Goal: Task Accomplishment & Management: Manage account settings

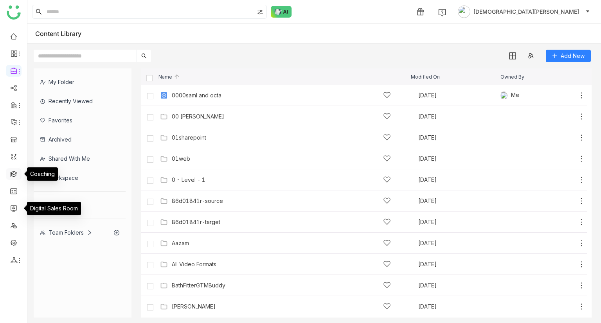
click at [11, 172] on link at bounding box center [13, 173] width 7 height 7
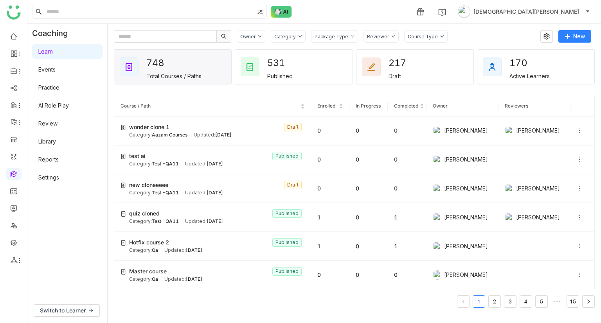
click at [601, 36] on div "Owner Category Package Type Reviewer Course Type New 748 Total Courses / Paths …" at bounding box center [355, 173] width 494 height 299
click at [575, 37] on span "New" at bounding box center [579, 36] width 12 height 9
click at [573, 37] on span "New" at bounding box center [579, 36] width 12 height 9
click at [564, 52] on span "New Course" at bounding box center [550, 52] width 40 height 9
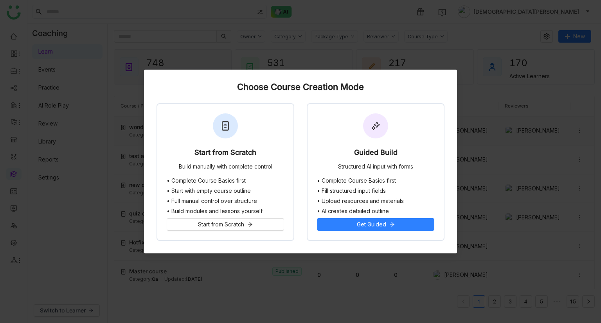
drag, startPoint x: 207, startPoint y: 137, endPoint x: 212, endPoint y: 135, distance: 5.6
click at [207, 137] on div "Start from Scratch Build manually with complete control" at bounding box center [225, 141] width 136 height 74
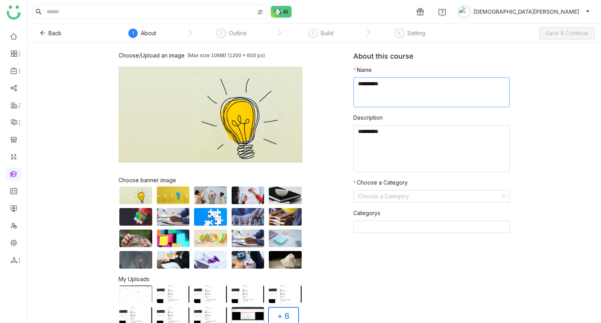
click at [404, 93] on textarea at bounding box center [431, 93] width 157 height 30
type textarea "**********"
click at [370, 135] on textarea at bounding box center [431, 148] width 157 height 47
paste textarea "**********"
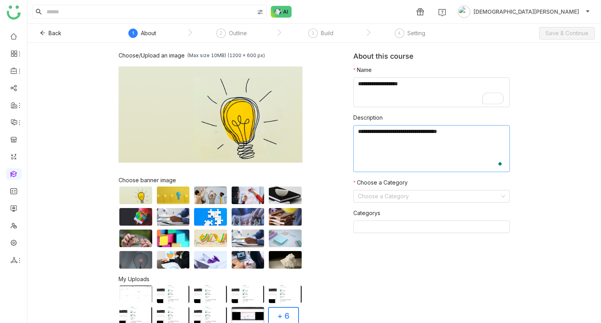
paste textarea "**********"
type textarea "**********"
click at [373, 196] on input at bounding box center [429, 197] width 142 height 12
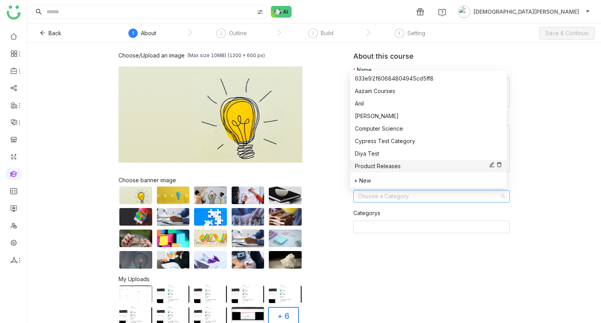
click at [364, 166] on div "Product Releases" at bounding box center [428, 166] width 147 height 9
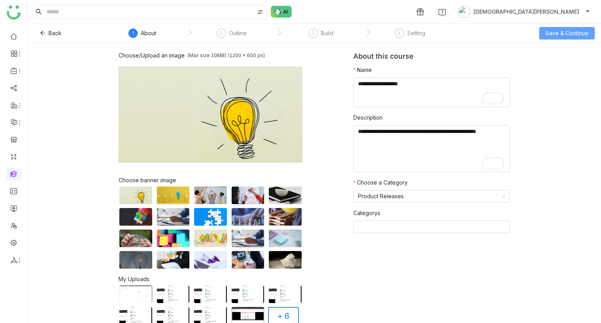
click at [575, 34] on span "Save & Continue" at bounding box center [567, 33] width 43 height 9
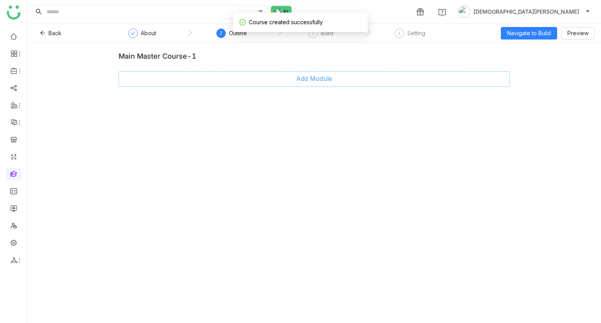
click at [292, 81] on button "Add Module" at bounding box center [314, 79] width 391 height 16
type input "********"
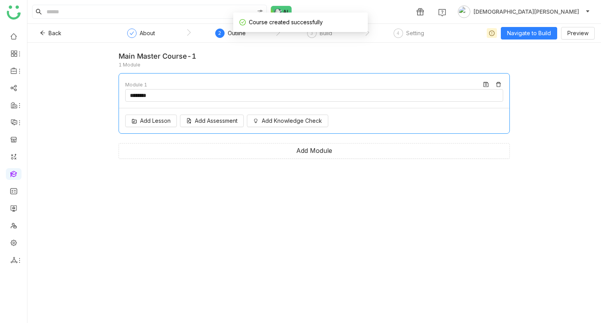
click at [149, 129] on div "Add Lesson Add Assessment Add Knowledge Check" at bounding box center [314, 120] width 391 height 25
click at [158, 122] on span "Add Lesson" at bounding box center [155, 121] width 31 height 9
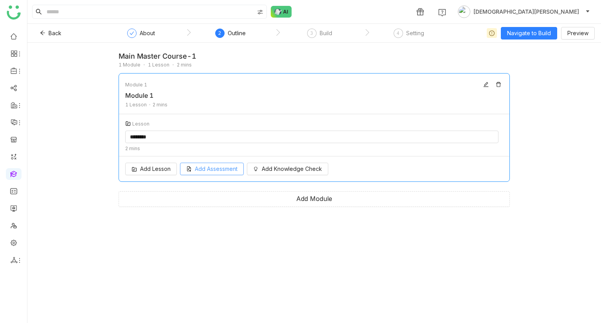
click at [207, 166] on span "Add Assessment" at bounding box center [216, 169] width 43 height 9
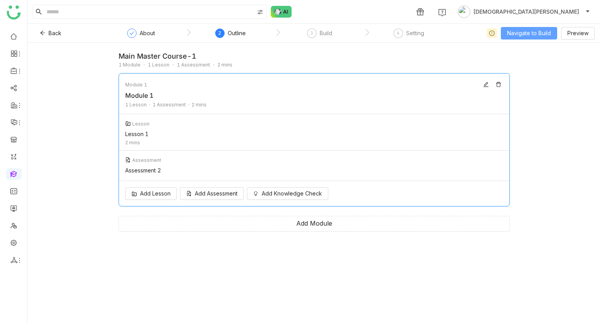
click at [529, 34] on span "Navigate to Build" at bounding box center [529, 33] width 44 height 9
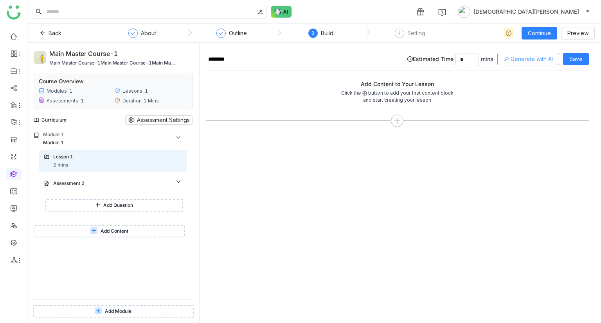
click at [523, 59] on span "Generate with AI" at bounding box center [532, 59] width 42 height 9
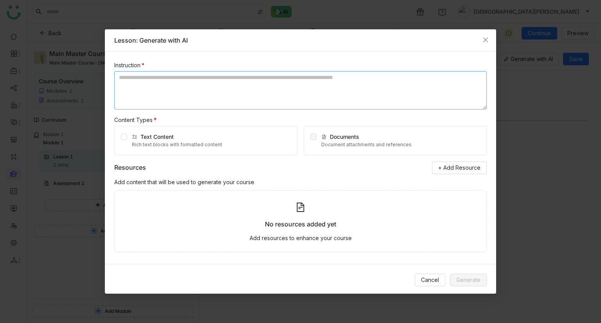
click at [182, 86] on textarea at bounding box center [300, 90] width 373 height 38
type textarea "**********"
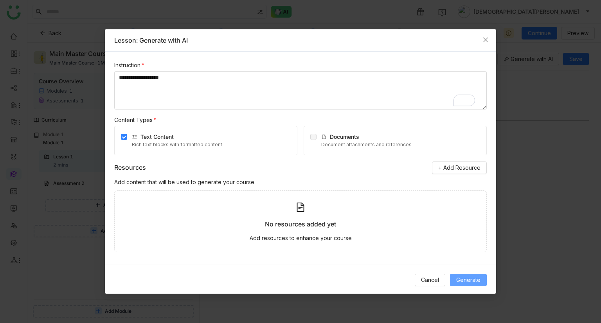
click at [465, 279] on span "Generate" at bounding box center [468, 280] width 24 height 9
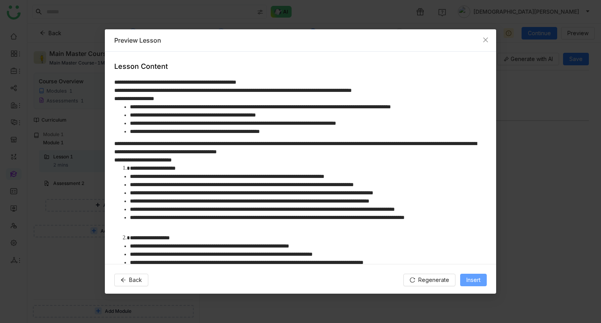
click at [482, 281] on button "Insert" at bounding box center [473, 280] width 27 height 13
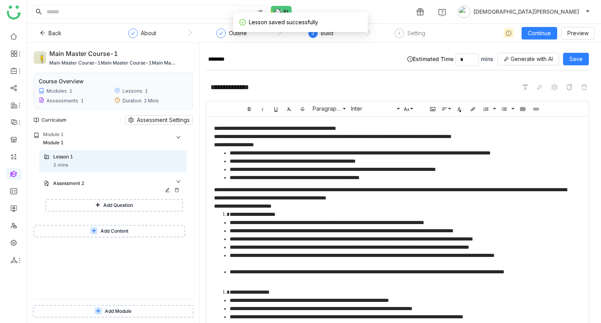
click at [100, 186] on div "Assessment 2" at bounding box center [110, 183] width 114 height 7
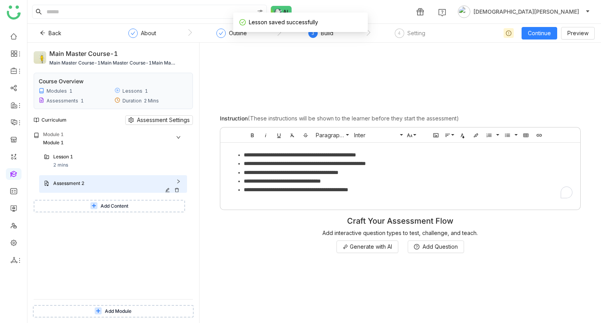
click at [102, 186] on div "Assessment 2" at bounding box center [110, 183] width 114 height 7
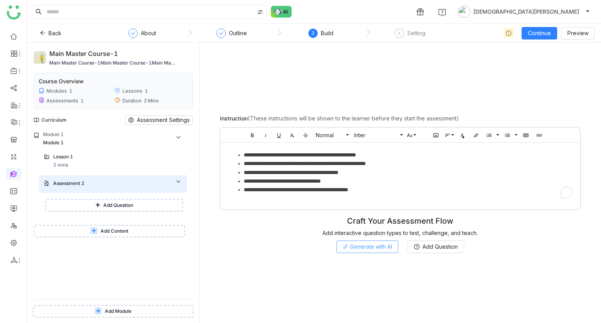
click at [368, 246] on span "Generate with AI" at bounding box center [371, 247] width 42 height 9
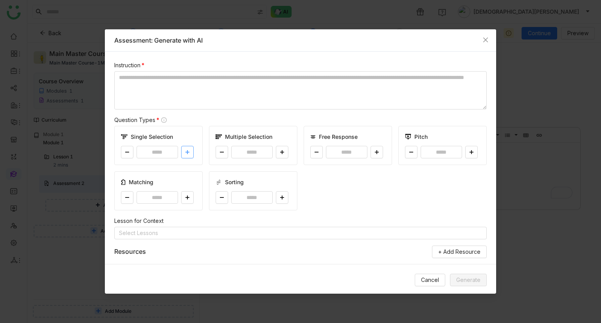
click at [188, 147] on button at bounding box center [187, 152] width 13 height 13
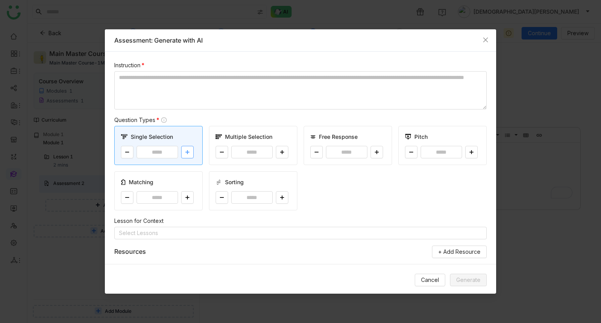
click at [188, 147] on button at bounding box center [187, 152] width 13 height 13
type input "*"
click at [283, 154] on button at bounding box center [282, 152] width 13 height 13
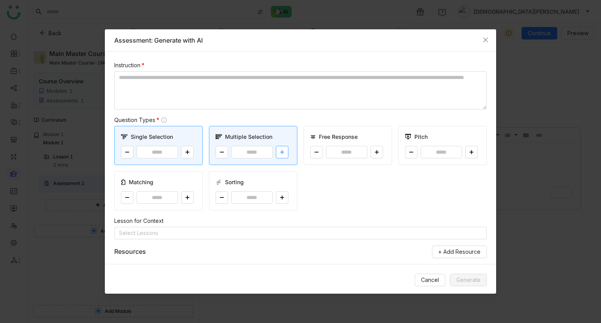
click at [283, 154] on button at bounding box center [282, 152] width 13 height 13
type input "*"
click at [371, 149] on button at bounding box center [377, 152] width 13 height 13
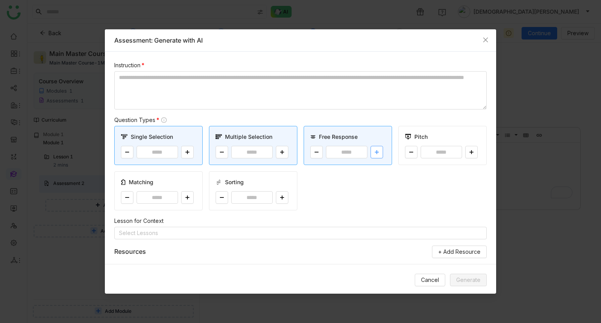
click at [371, 149] on button at bounding box center [377, 152] width 13 height 13
type input "*"
click at [270, 74] on textarea at bounding box center [300, 90] width 373 height 38
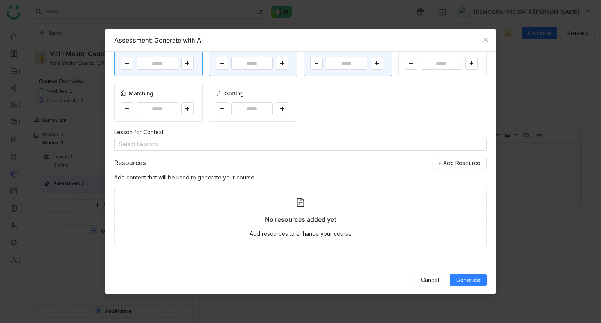
scroll to position [89, 0]
type textarea "**********"
click at [468, 278] on span "Generate" at bounding box center [468, 280] width 24 height 9
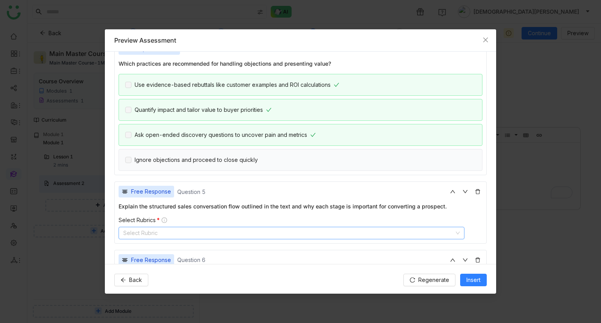
scroll to position [562, 0]
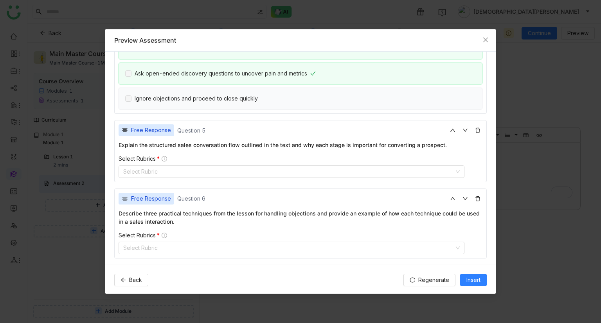
click at [273, 174] on div "Free Response Question 5 Explain the structured sales conversation flow outline…" at bounding box center [300, 151] width 373 height 62
click at [273, 168] on nz-select-top-control "Select Rubric" at bounding box center [292, 172] width 346 height 13
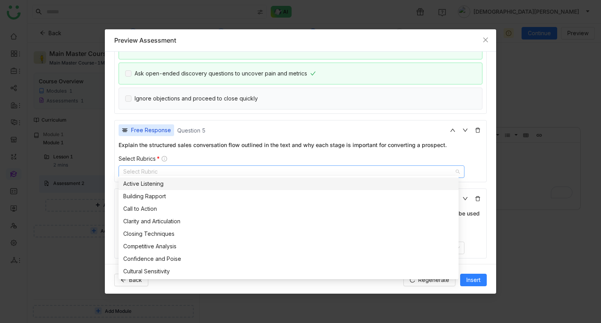
click at [183, 198] on div "Building Rapport" at bounding box center [288, 196] width 331 height 9
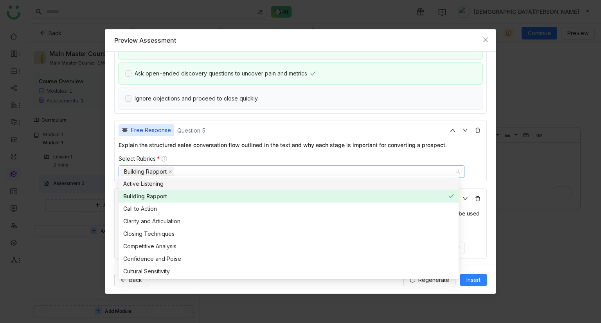
click at [178, 186] on div "Active Listening" at bounding box center [288, 184] width 331 height 9
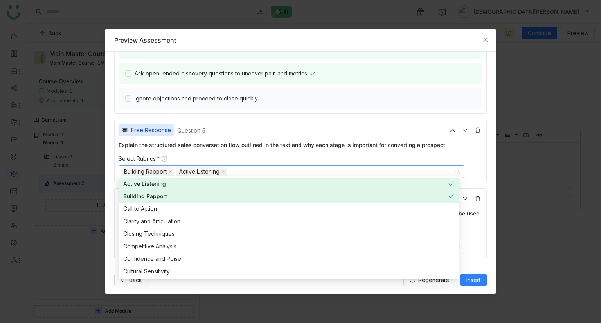
click at [222, 129] on div "Free Response Question 5" at bounding box center [301, 130] width 364 height 12
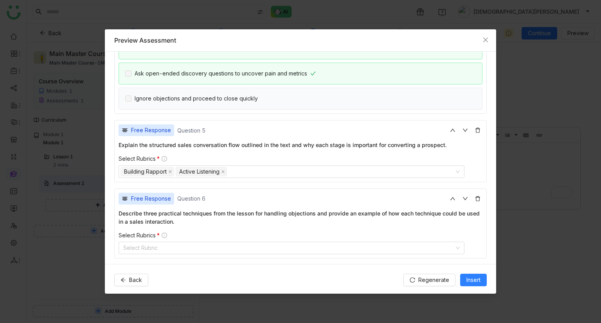
click at [177, 252] on div "Free Response Question 6 Describe three practical techniques from the lesson fo…" at bounding box center [300, 224] width 373 height 70
click at [178, 246] on nz-select-top-control "Select Rubric" at bounding box center [292, 248] width 346 height 13
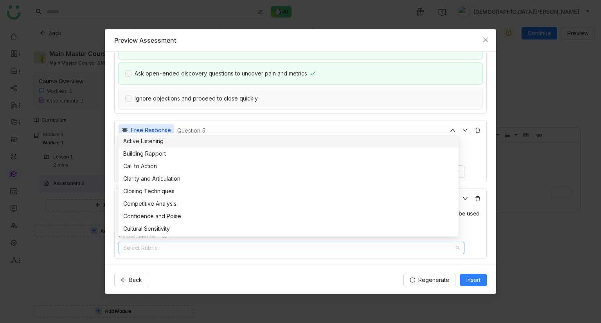
click at [175, 227] on div "Cultural Sensitivity" at bounding box center [288, 229] width 331 height 9
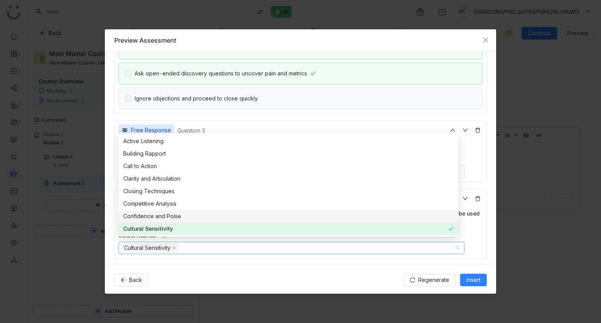
click at [175, 216] on div "Confidence and Poise" at bounding box center [288, 216] width 331 height 9
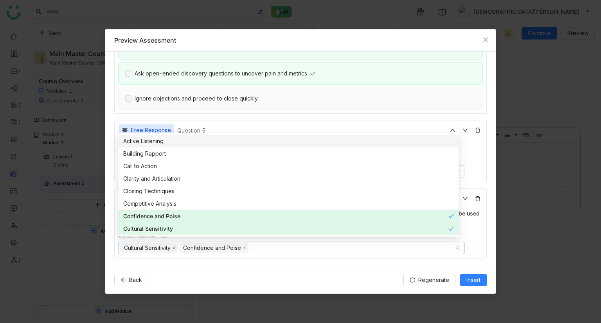
click at [272, 120] on div "Free Response Question 5 Explain the structured sales conversation flow outline…" at bounding box center [300, 151] width 373 height 62
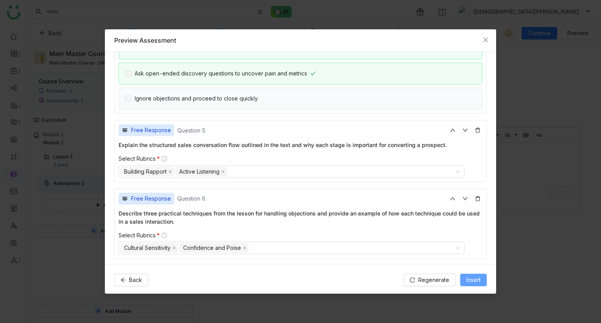
click at [478, 276] on span "Insert" at bounding box center [474, 280] width 14 height 9
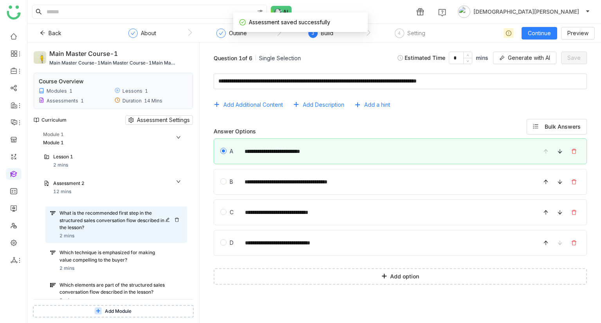
scroll to position [169, 0]
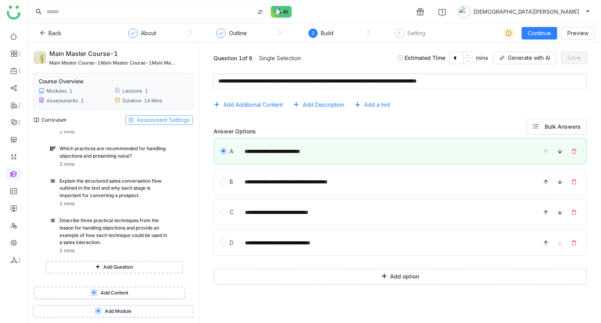
click at [150, 120] on span "Assessment Settings" at bounding box center [163, 120] width 53 height 9
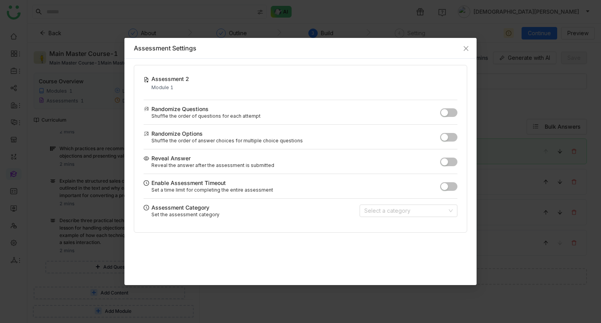
click at [446, 115] on span "button" at bounding box center [444, 112] width 7 height 7
click at [449, 140] on button "button" at bounding box center [448, 137] width 17 height 9
click at [413, 207] on input at bounding box center [405, 211] width 83 height 12
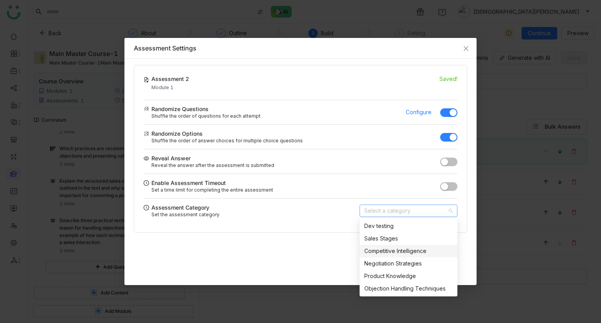
click at [385, 246] on nz-option-item "Competitive Intelligence" at bounding box center [409, 251] width 98 height 13
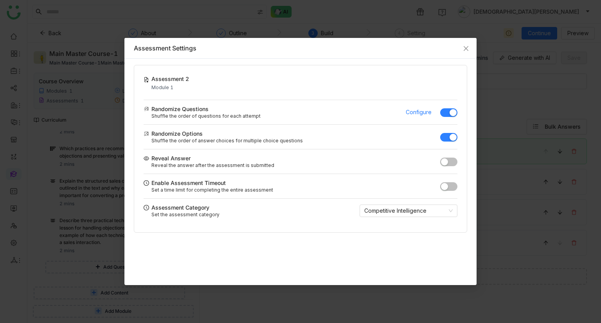
click at [449, 166] on div "Reveal Answer Reveal the answer after the assessment is submitted" at bounding box center [301, 161] width 314 height 25
click at [452, 165] on button "button" at bounding box center [448, 162] width 17 height 9
click at [448, 186] on button "button" at bounding box center [448, 186] width 17 height 9
click at [470, 46] on span "Close" at bounding box center [466, 48] width 21 height 21
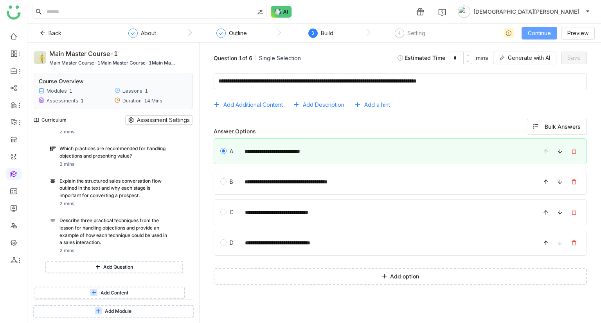
click at [548, 32] on span "Continue" at bounding box center [539, 33] width 23 height 9
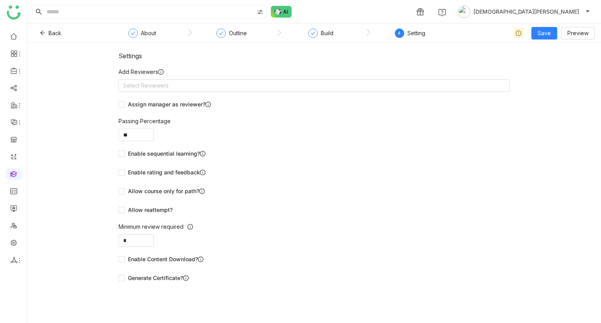
click at [176, 74] on nz-form-label "Add Reviewers" at bounding box center [314, 74] width 391 height 12
click at [178, 83] on nz-select-top-control "Select Reviewers" at bounding box center [314, 85] width 391 height 13
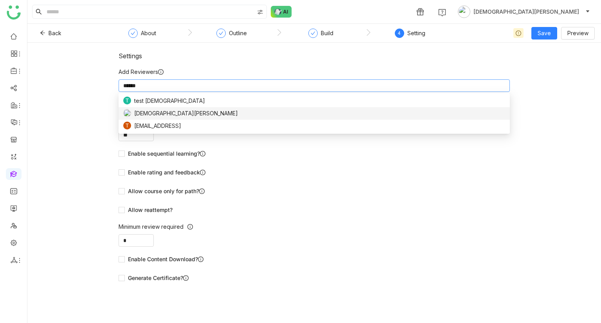
type input "******"
click at [146, 112] on span "[DEMOGRAPHIC_DATA][PERSON_NAME]" at bounding box center [186, 113] width 104 height 9
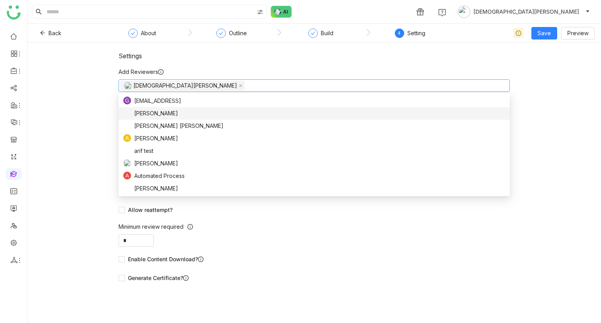
click at [78, 112] on div "Settings Add Reviewers Vishnu Vardhan Assign manager as reviewer? Passing Perce…" at bounding box center [314, 183] width 574 height 281
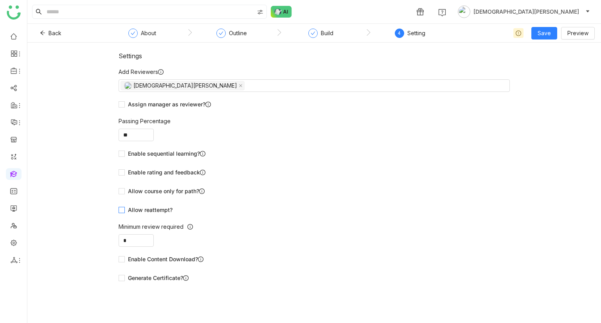
click at [142, 207] on span "Allow reattempt?" at bounding box center [150, 210] width 51 height 9
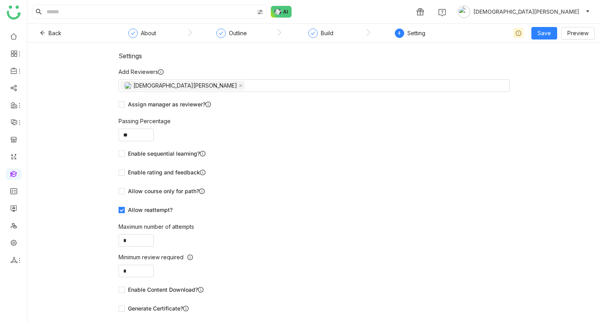
click at [537, 26] on div "Back About Outline Build 4 Setting Save Preview" at bounding box center [314, 33] width 574 height 19
click at [540, 31] on span "Save" at bounding box center [544, 33] width 13 height 9
click at [550, 71] on li "Save & Publish" at bounding box center [557, 63] width 48 height 15
click at [551, 64] on div "Settings Add Reviewers Vishnu Vardhan Assign manager as reviewer? Passing Perce…" at bounding box center [314, 183] width 574 height 281
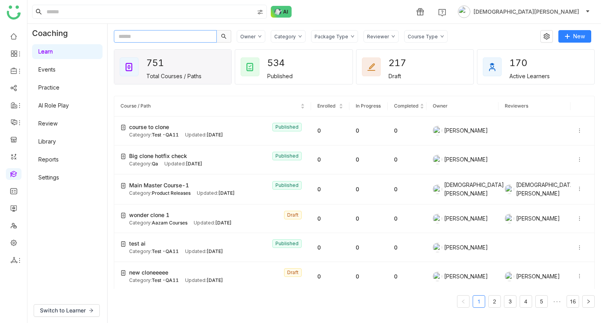
click at [169, 34] on input "text" at bounding box center [165, 36] width 103 height 13
click at [577, 188] on icon at bounding box center [579, 188] width 5 height 5
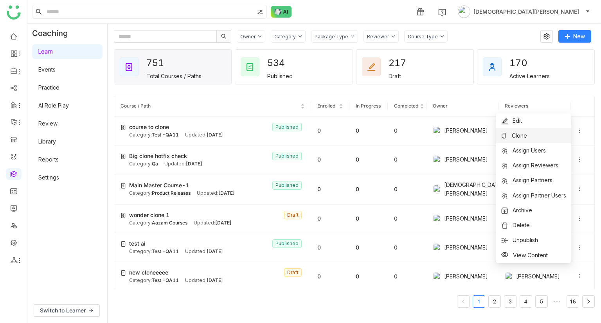
click at [526, 135] on span "Clone" at bounding box center [519, 135] width 15 height 7
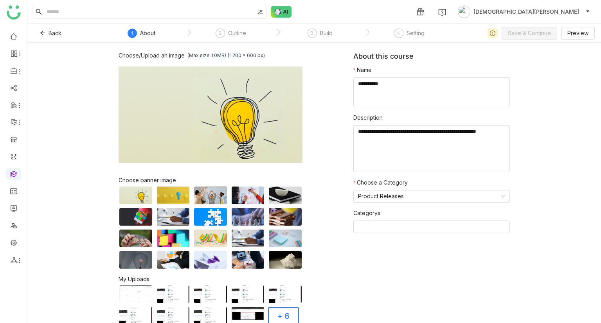
click at [409, 108] on form "Name Description Choose a Category Product Releases Categorys" at bounding box center [431, 153] width 157 height 174
click at [410, 101] on textarea at bounding box center [431, 93] width 157 height 30
type textarea "*"
type textarea "**********"
click at [539, 39] on button "Save & Continue" at bounding box center [530, 33] width 56 height 13
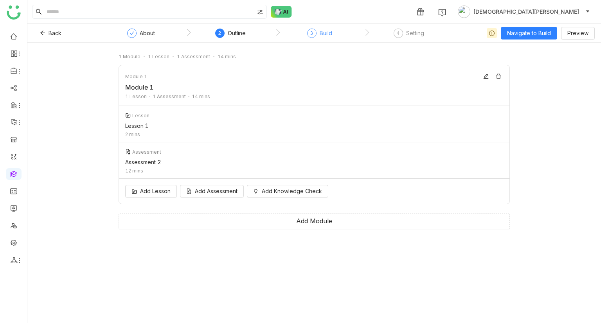
click at [307, 33] on div "3" at bounding box center [311, 33] width 9 height 9
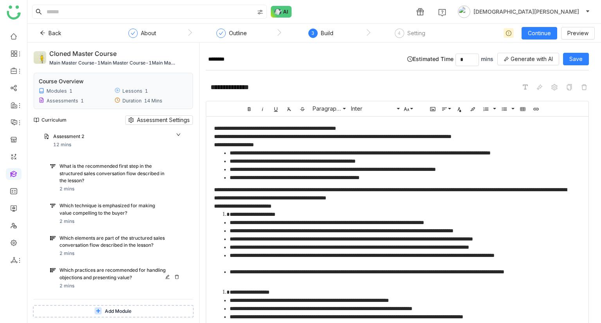
scroll to position [169, 0]
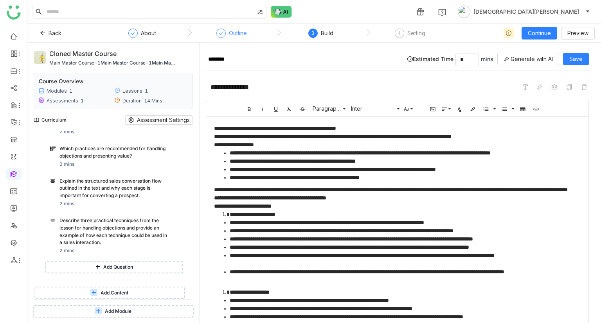
click at [228, 32] on div "Outline" at bounding box center [231, 36] width 31 height 14
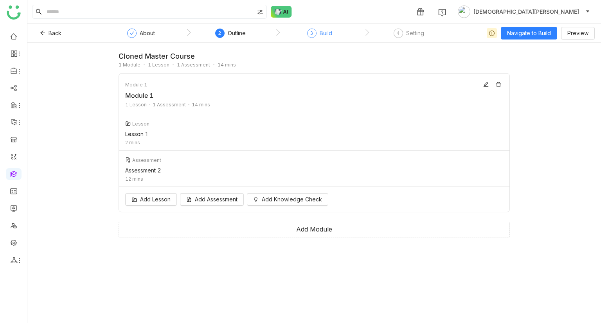
click at [330, 34] on div "Build" at bounding box center [326, 33] width 13 height 9
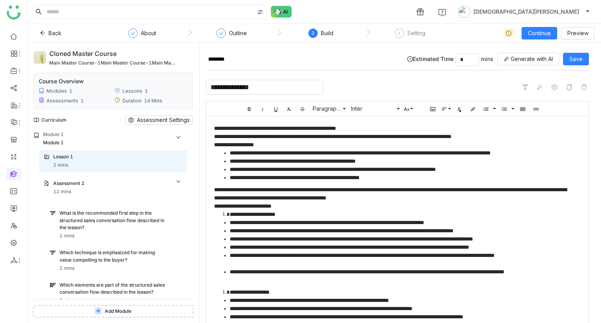
click at [279, 80] on input "**********" at bounding box center [264, 87] width 117 height 15
type input "**********"
click at [214, 130] on p "**********" at bounding box center [394, 128] width 361 height 8
click at [570, 53] on button "Save" at bounding box center [576, 59] width 26 height 13
click at [243, 57] on input "********" at bounding box center [303, 60] width 195 height 12
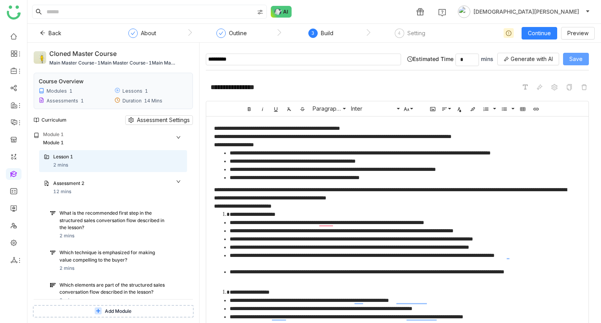
type input "*********"
drag, startPoint x: 582, startPoint y: 58, endPoint x: 577, endPoint y: 61, distance: 6.8
click at [584, 58] on button "Save" at bounding box center [576, 59] width 26 height 13
click at [581, 30] on span "Preview" at bounding box center [578, 33] width 21 height 9
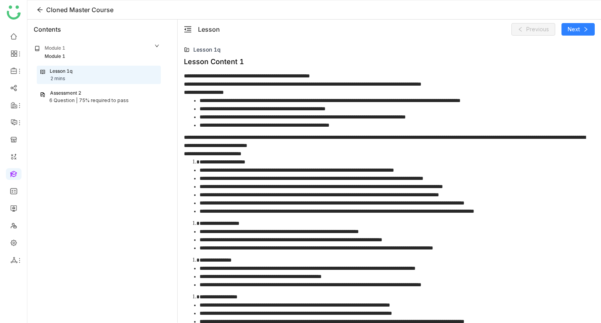
click at [96, 94] on div "Assessment 2" at bounding box center [99, 93] width 118 height 7
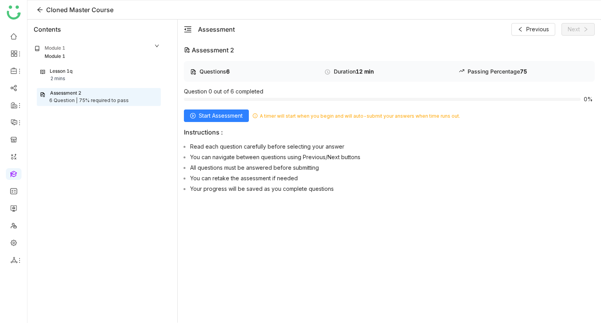
click at [216, 123] on div "Questions 6 Duration 12 min Passing Percentage 75 Question 0 out of 6 completed…" at bounding box center [389, 128] width 411 height 135
click at [220, 119] on span "Start Assessment" at bounding box center [221, 116] width 44 height 9
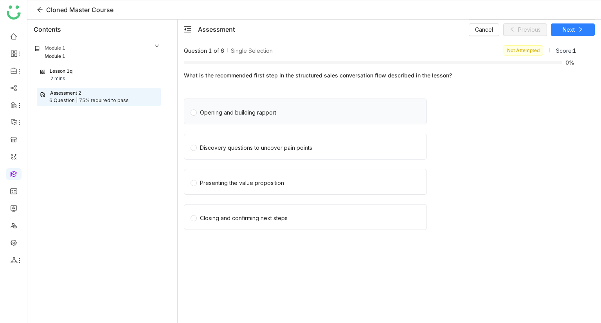
click at [263, 120] on div "Opening and building rapport" at bounding box center [305, 112] width 243 height 26
click at [257, 115] on div "Opening and building rapport" at bounding box center [238, 112] width 76 height 9
click at [576, 19] on div "Cloned Master Course" at bounding box center [314, 9] width 574 height 19
click at [577, 31] on button "Next" at bounding box center [573, 29] width 44 height 13
click at [269, 115] on div "Quantifying impact with measurable outcomes" at bounding box center [259, 112] width 118 height 9
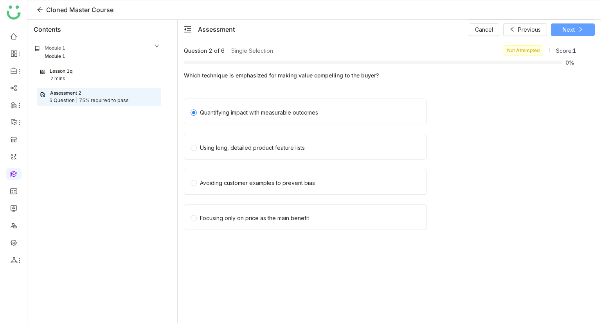
click at [566, 32] on span "Next" at bounding box center [569, 29] width 12 height 9
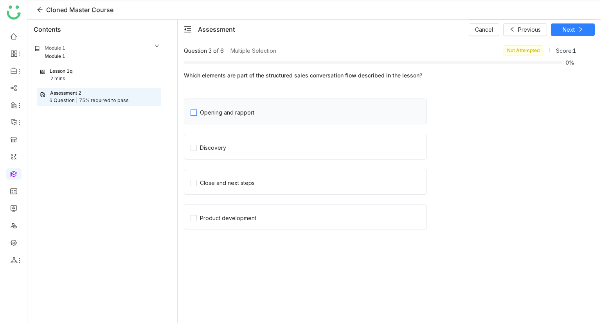
click at [237, 109] on div "Opening and rapport" at bounding box center [227, 112] width 54 height 9
click at [574, 22] on div "Cancel Previous Next" at bounding box center [532, 30] width 126 height 20
drag, startPoint x: 562, startPoint y: 25, endPoint x: 601, endPoint y: 24, distance: 38.8
click at [601, 24] on div "Assessment Cancel Previous Next" at bounding box center [390, 30] width 424 height 20
click at [570, 22] on div "Cancel Previous Next" at bounding box center [532, 30] width 126 height 20
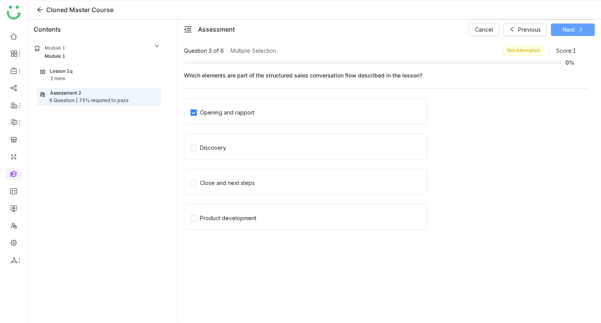
click at [570, 25] on span "Next" at bounding box center [569, 29] width 12 height 9
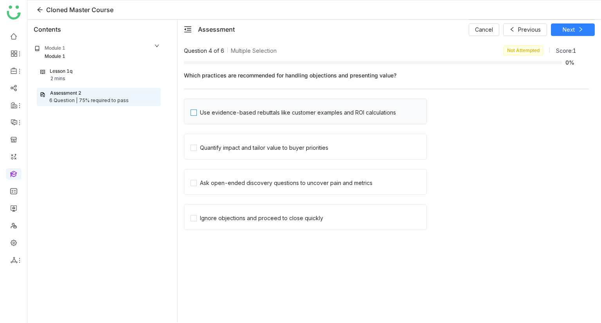
click at [218, 109] on div "Use evidence-based rebuttals like customer examples and ROI calculations" at bounding box center [298, 112] width 196 height 9
click at [560, 28] on button "Next" at bounding box center [573, 29] width 44 height 13
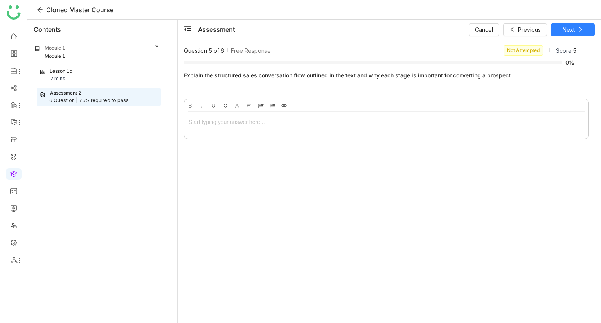
click at [253, 137] on div at bounding box center [386, 137] width 405 height 4
click at [254, 124] on div at bounding box center [387, 122] width 396 height 9
click at [562, 23] on button "Next" at bounding box center [573, 29] width 44 height 13
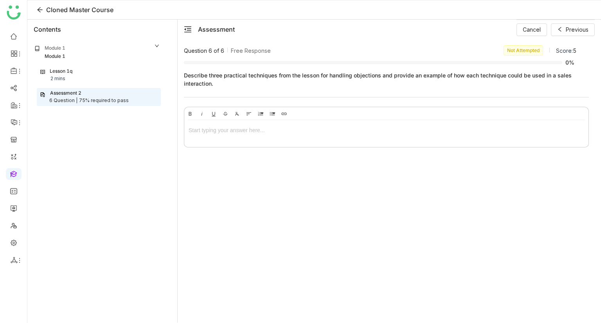
click at [238, 128] on div at bounding box center [387, 130] width 396 height 9
click at [534, 29] on span "Cancel" at bounding box center [532, 29] width 18 height 9
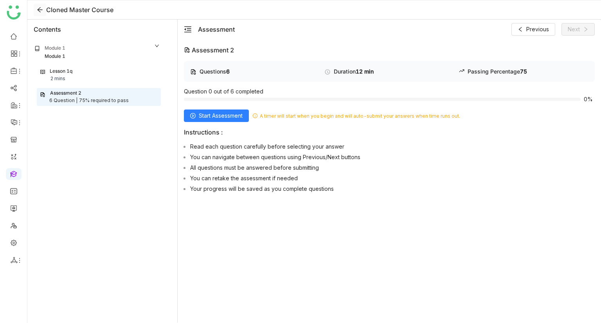
click at [40, 11] on icon at bounding box center [40, 10] width 6 height 6
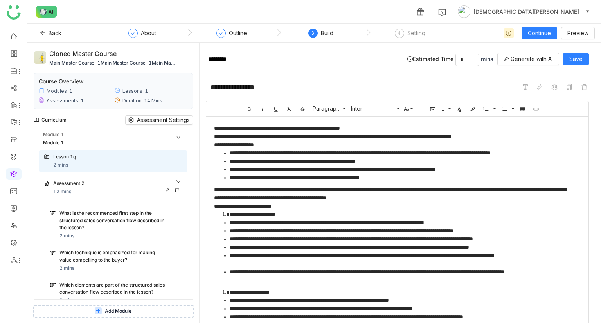
click at [115, 185] on div "Assessment 2" at bounding box center [110, 183] width 114 height 7
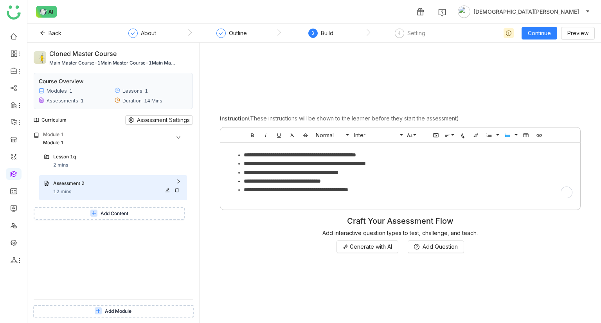
click at [115, 185] on div "Assessment 2" at bounding box center [110, 183] width 114 height 7
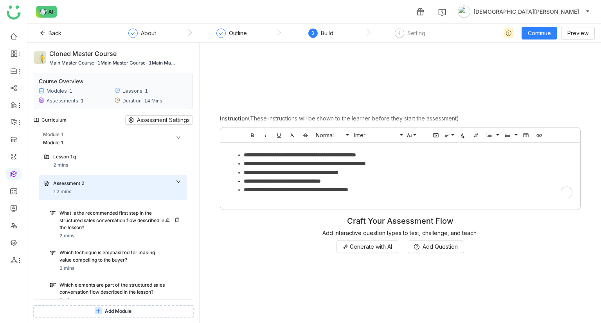
click at [120, 207] on div "What is the recommended first step in the structured sales conversation flow de…" at bounding box center [116, 225] width 142 height 36
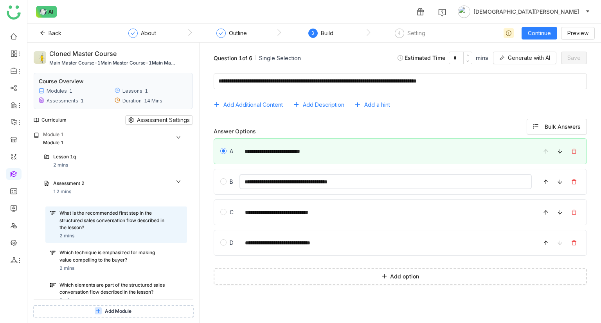
click at [375, 187] on input "**********" at bounding box center [386, 181] width 292 height 15
click at [67, 259] on div "Which technique is emphasized for making value compelling to the buyer?" at bounding box center [113, 256] width 108 height 15
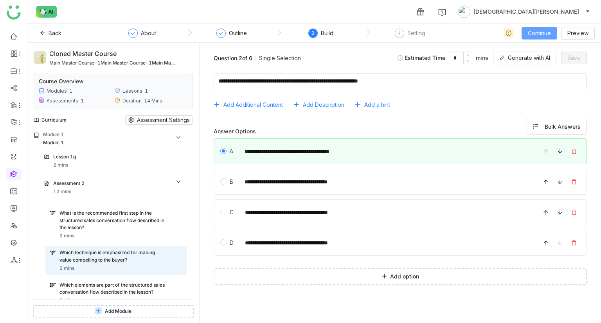
click at [542, 36] on span "Continue" at bounding box center [539, 33] width 23 height 9
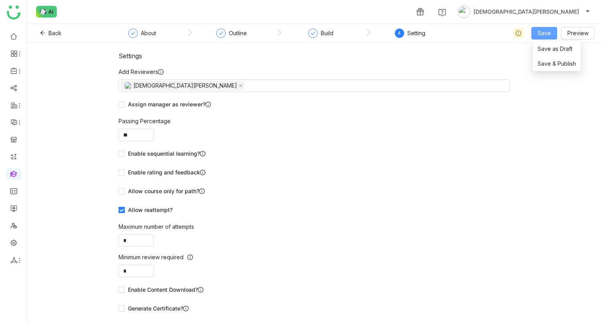
click at [548, 35] on span "Save" at bounding box center [544, 33] width 13 height 9
click at [548, 58] on li "Save & Publish" at bounding box center [557, 63] width 48 height 15
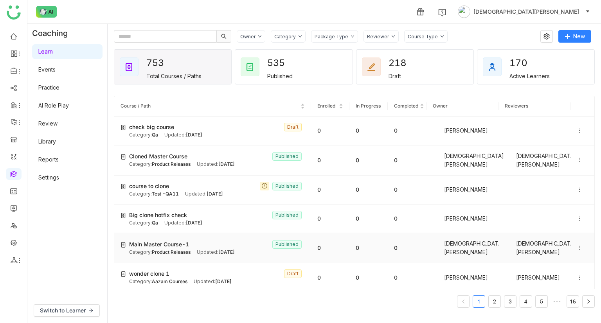
click at [206, 243] on div "Main Master Course-1 Published" at bounding box center [217, 244] width 176 height 9
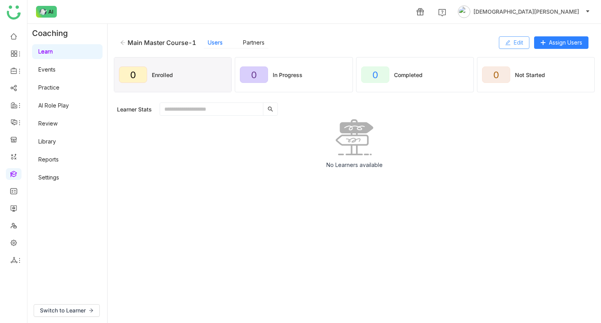
click at [518, 41] on span "Edit" at bounding box center [518, 42] width 9 height 9
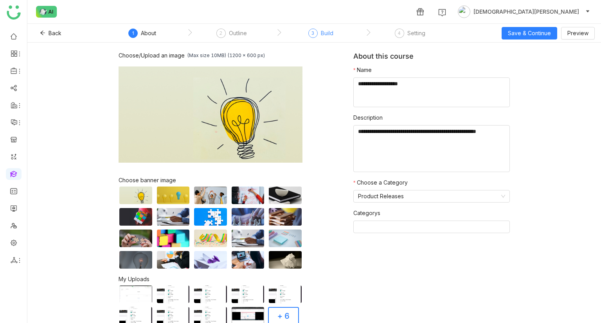
click at [318, 36] on div "3 Build" at bounding box center [320, 36] width 25 height 14
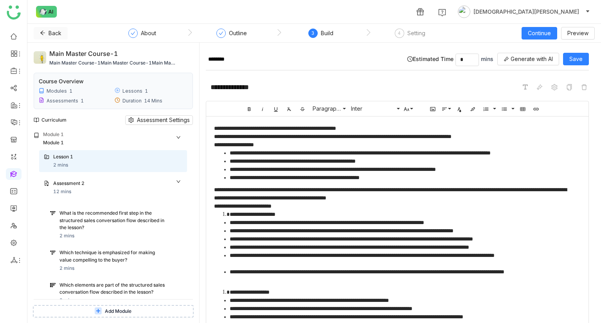
click at [41, 34] on icon at bounding box center [42, 32] width 5 height 5
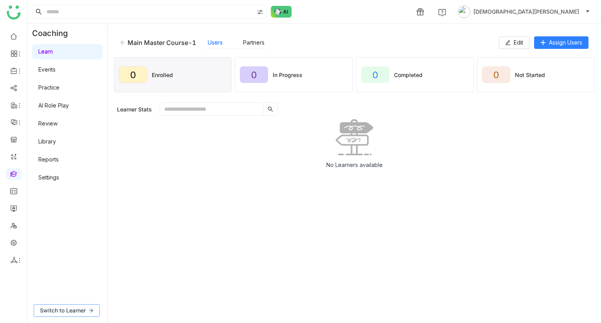
click at [74, 306] on button "Switch to Learner" at bounding box center [67, 311] width 66 height 13
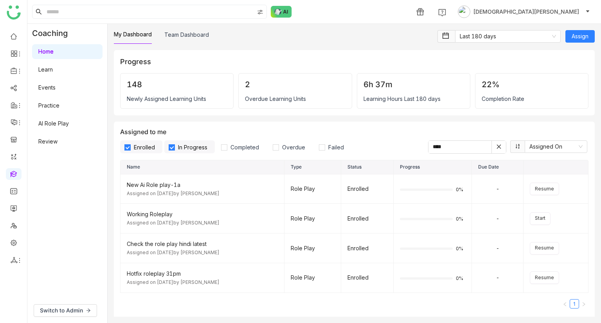
click at [53, 67] on link "Learn" at bounding box center [45, 69] width 14 height 7
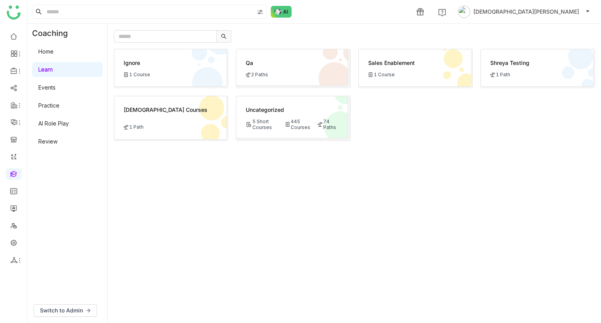
click at [54, 52] on link "Home" at bounding box center [45, 51] width 15 height 7
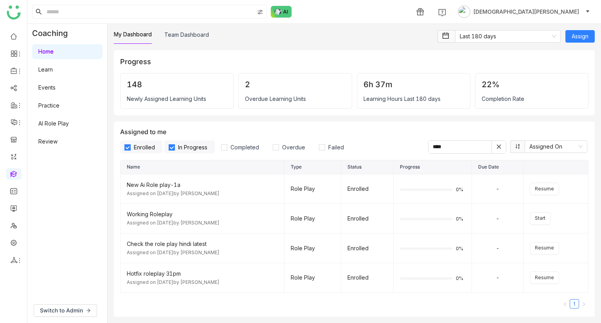
click at [47, 68] on link "Learn" at bounding box center [45, 69] width 14 height 7
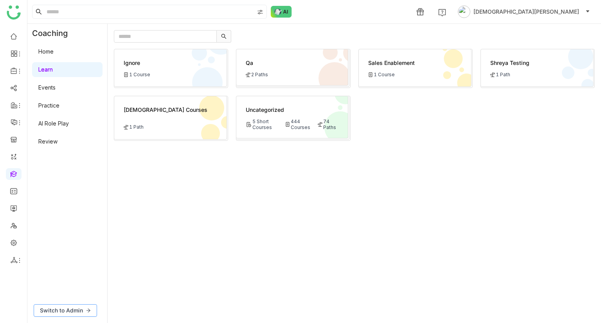
click at [81, 304] on div "Switch to Admin" at bounding box center [67, 310] width 80 height 25
click at [83, 305] on button "Switch to Admin" at bounding box center [65, 311] width 63 height 13
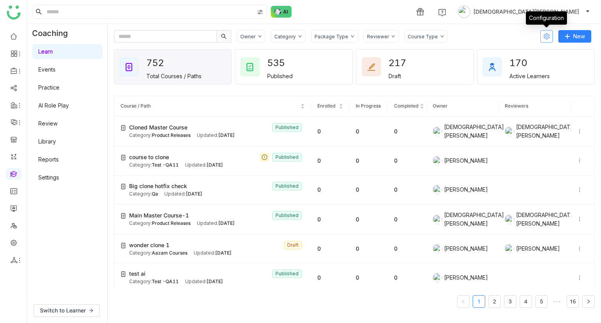
click at [549, 38] on icon at bounding box center [547, 36] width 6 height 6
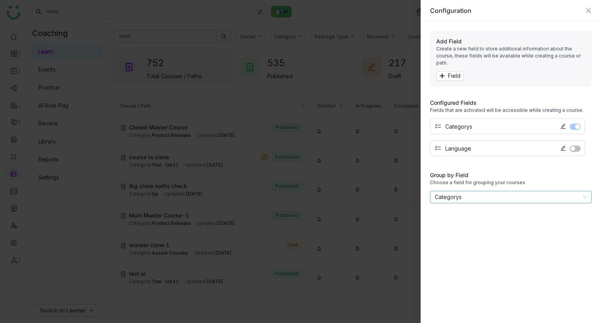
click at [485, 191] on nz-select-item "Categorys" at bounding box center [511, 197] width 152 height 12
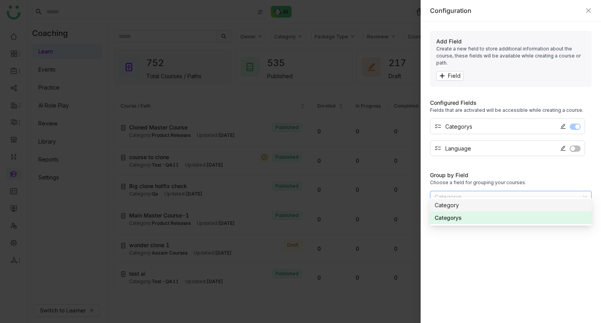
click at [471, 207] on div "Category" at bounding box center [511, 205] width 152 height 9
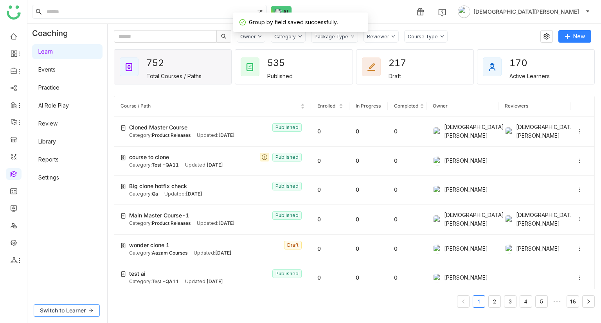
click at [61, 308] on span "Switch to Learner" at bounding box center [63, 310] width 46 height 9
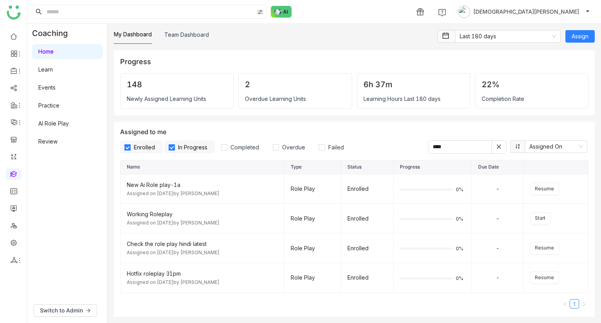
click at [56, 84] on link "Events" at bounding box center [46, 87] width 17 height 7
click at [53, 68] on link "Learn" at bounding box center [45, 69] width 14 height 7
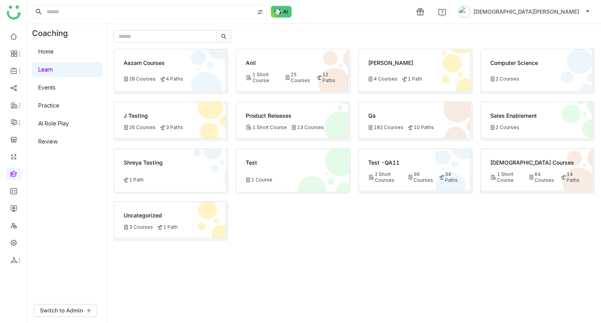
click at [187, 179] on div "1 Path" at bounding box center [171, 180] width 94 height 6
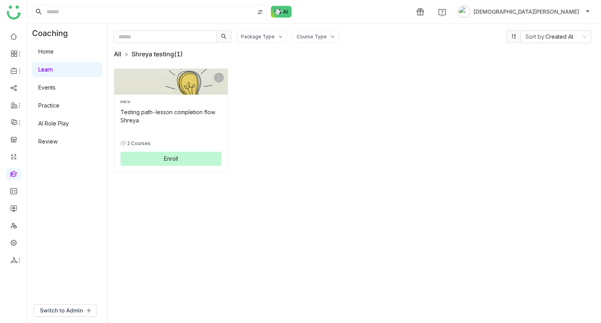
click at [116, 56] on link "All" at bounding box center [117, 54] width 7 height 8
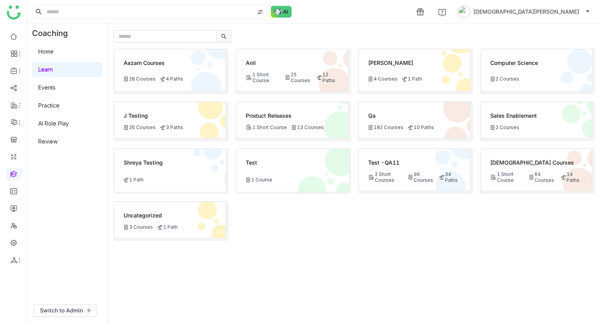
click at [562, 184] on div "Vishnu Courses 1 Short Course 64 Courses 14 Paths" at bounding box center [537, 170] width 112 height 42
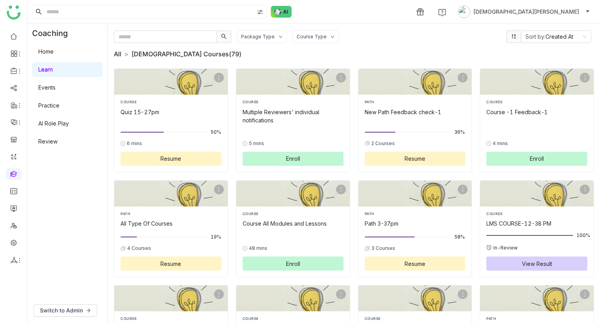
click at [119, 54] on link "All" at bounding box center [117, 54] width 7 height 8
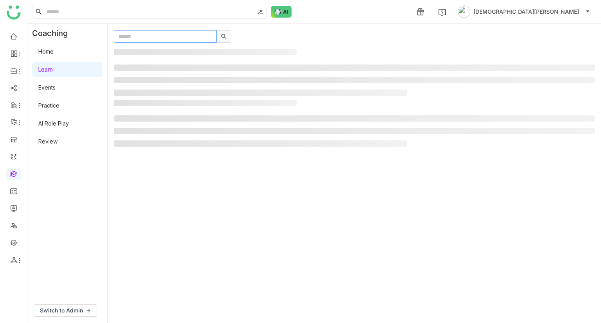
click at [128, 36] on input "text" at bounding box center [165, 36] width 103 height 13
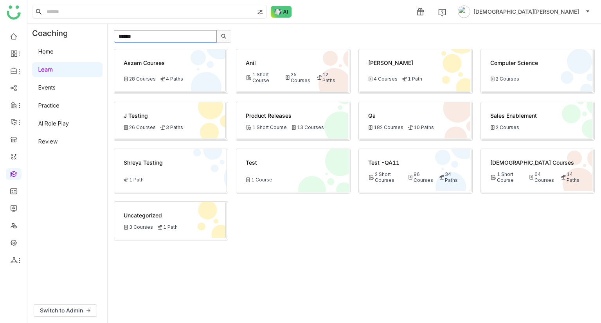
type input "******"
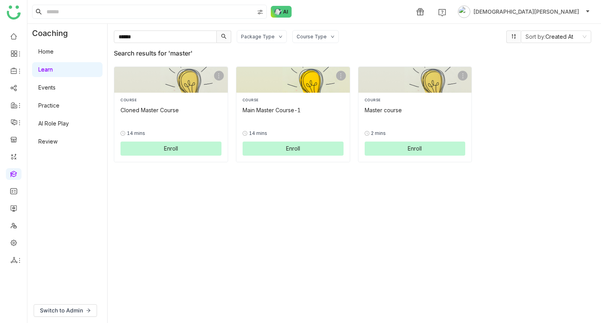
click at [257, 146] on button "Enroll" at bounding box center [293, 149] width 101 height 14
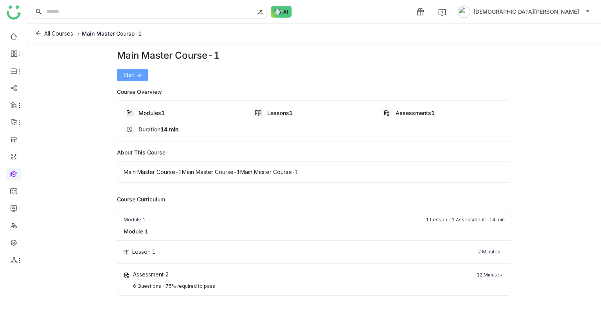
click at [128, 78] on span "Start ->" at bounding box center [132, 75] width 18 height 9
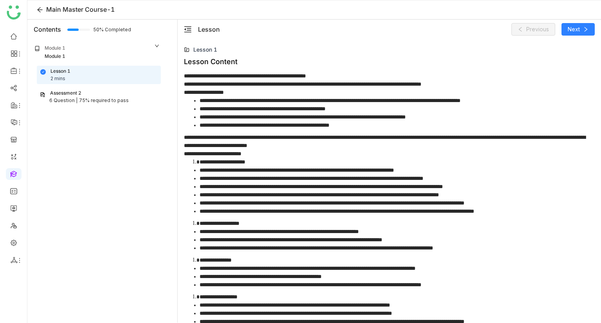
scroll to position [240, 0]
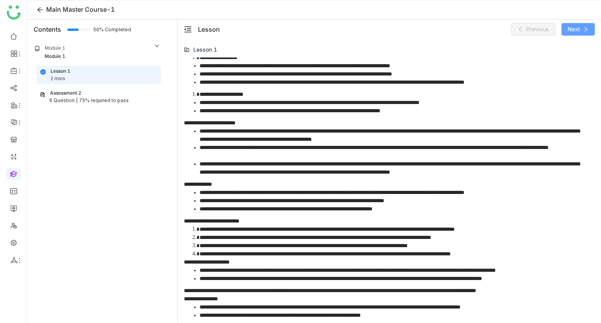
click at [575, 27] on span "Next" at bounding box center [574, 29] width 12 height 9
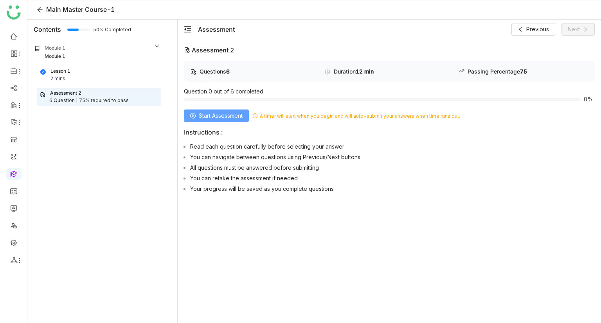
click at [197, 112] on button "Start Assessment" at bounding box center [216, 116] width 65 height 13
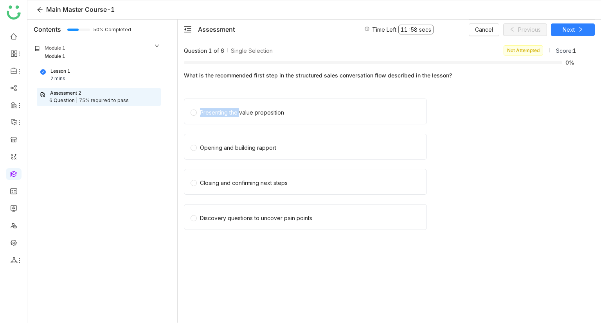
drag, startPoint x: 238, startPoint y: 115, endPoint x: 588, endPoint y: 74, distance: 352.7
click at [590, 80] on div "Question 1 of 6 Single Selection Not Attempted Score: 1 0% What is the recommen…" at bounding box center [389, 183] width 411 height 277
click at [276, 118] on div "Presenting the value proposition" at bounding box center [305, 112] width 243 height 26
click at [266, 115] on div "Presenting the value proposition" at bounding box center [242, 112] width 84 height 9
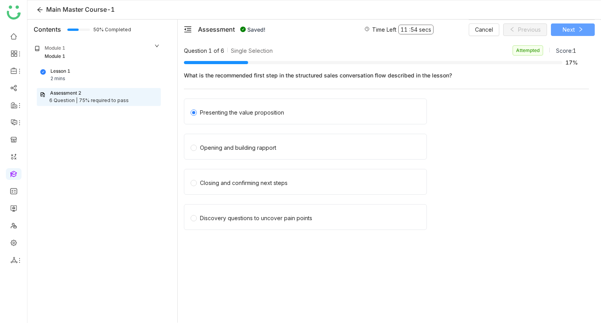
click at [571, 32] on span "Next" at bounding box center [569, 29] width 12 height 9
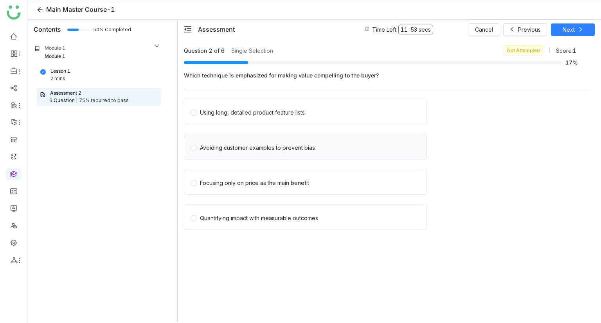
click at [243, 146] on div "Avoiding customer examples to prevent bias" at bounding box center [257, 148] width 115 height 9
click at [586, 30] on button "Next" at bounding box center [573, 29] width 44 height 13
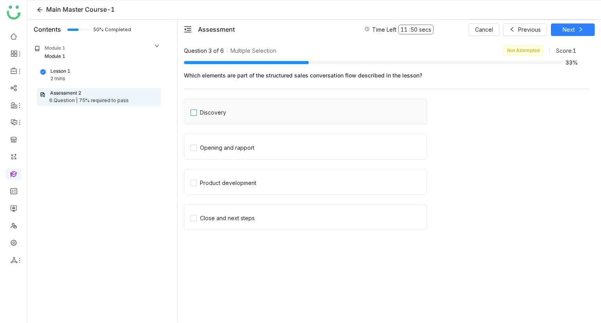
click at [269, 116] on label "Discovery" at bounding box center [309, 111] width 236 height 11
click at [564, 32] on span "Next" at bounding box center [569, 29] width 12 height 9
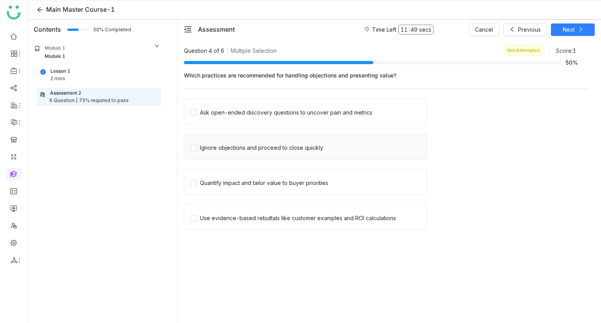
click at [233, 153] on div "Ignore objections and proceed to close quickly" at bounding box center [305, 147] width 243 height 26
click at [233, 148] on div "Ignore objections and proceed to close quickly" at bounding box center [261, 148] width 123 height 9
click at [578, 25] on button "Next" at bounding box center [573, 29] width 44 height 13
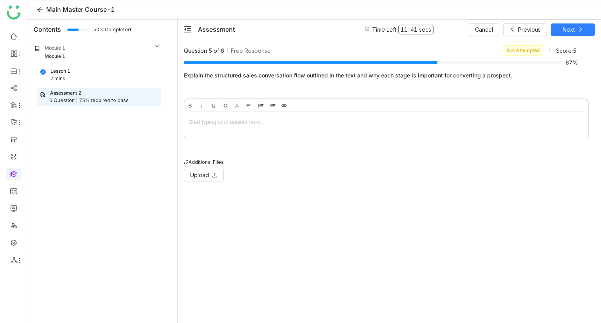
click at [266, 124] on div at bounding box center [387, 122] width 396 height 9
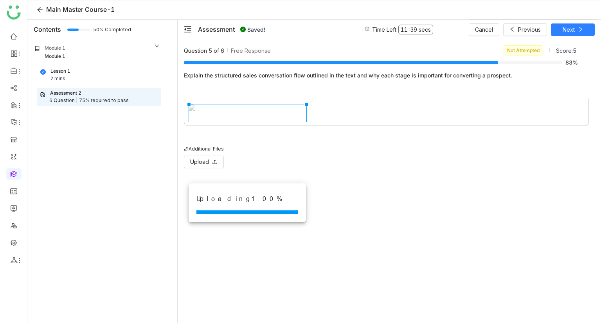
click at [333, 111] on div "To enrich screen reader interactions, please activate Accessibility in Grammarl…" at bounding box center [387, 108] width 396 height 6
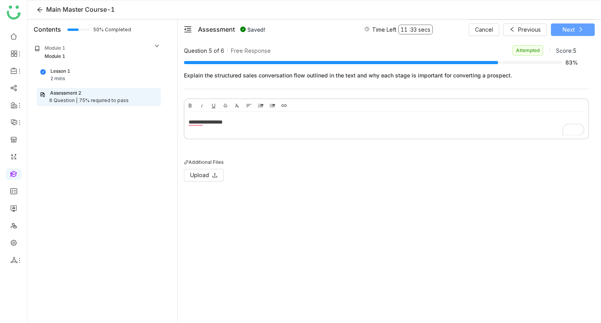
click at [580, 27] on icon at bounding box center [580, 29] width 5 height 5
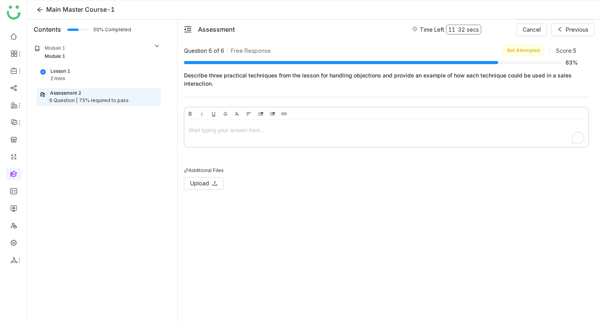
click at [238, 129] on div "To enrich screen reader interactions, please activate Accessibility in Grammarl…" at bounding box center [387, 130] width 396 height 9
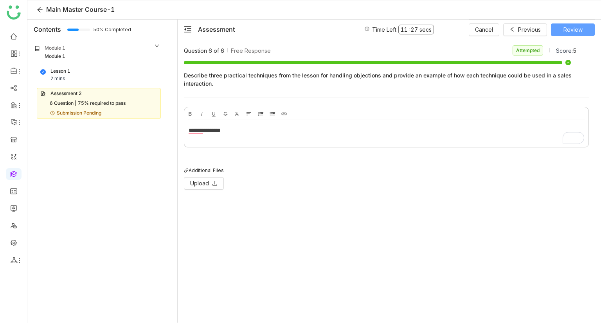
click at [581, 33] on span "Review" at bounding box center [573, 29] width 19 height 9
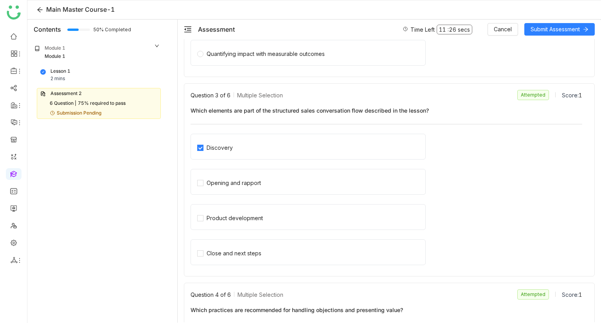
scroll to position [587, 0]
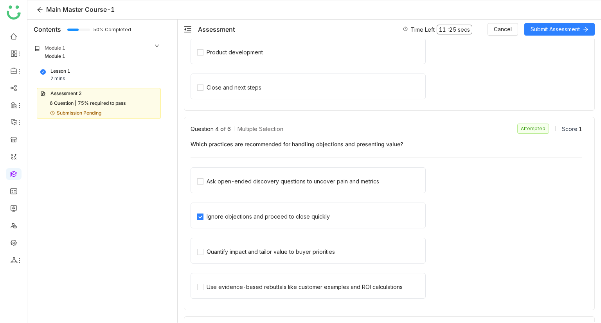
click at [574, 36] on div "Assessment Time Left 11 : 25 secs Cancel Submit Assessment" at bounding box center [390, 30] width 424 height 20
click at [572, 31] on span "Submit Assessment" at bounding box center [555, 29] width 49 height 9
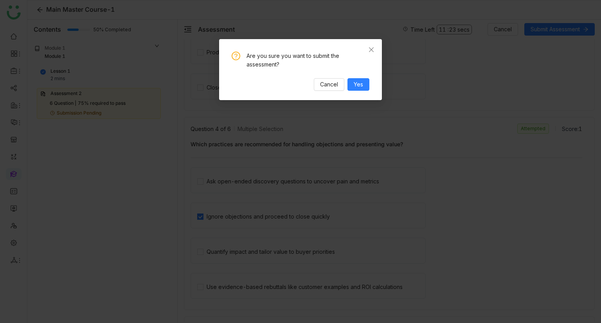
click at [360, 77] on div "Are you sure you want to submit the assessment? Cancel Yes" at bounding box center [301, 71] width 138 height 39
click at [360, 83] on span "Yes" at bounding box center [358, 84] width 9 height 9
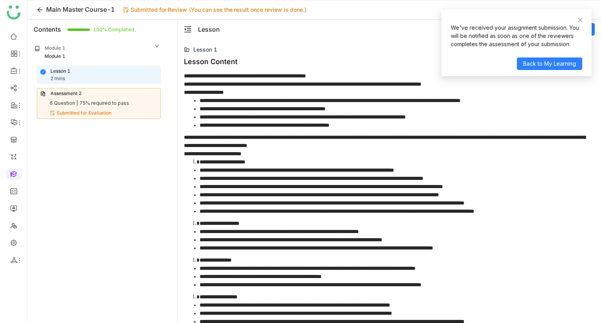
click at [76, 102] on div "6 Question |" at bounding box center [64, 103] width 28 height 7
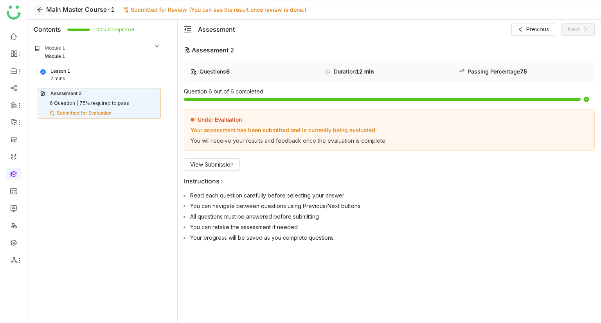
click at [41, 10] on icon at bounding box center [39, 9] width 5 height 5
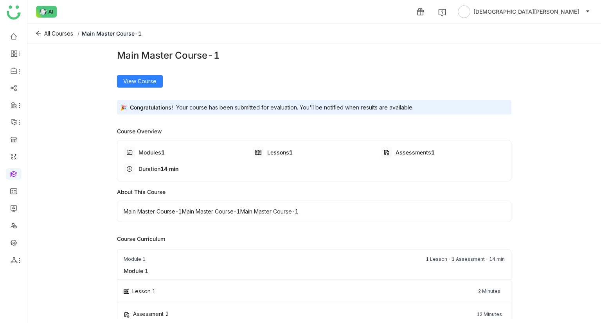
click at [49, 40] on div "All Courses / Main Master Course-1" at bounding box center [314, 34] width 574 height 20
click at [49, 30] on span "All Courses" at bounding box center [58, 33] width 29 height 9
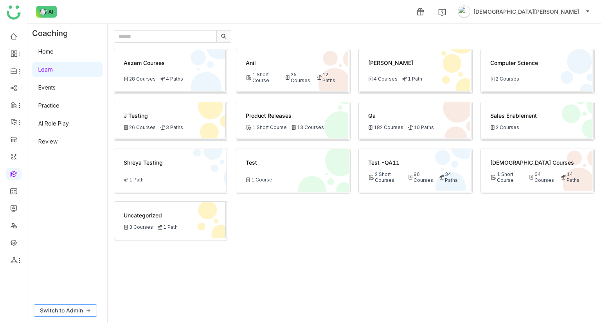
click at [58, 307] on span "Switch to Admin" at bounding box center [61, 310] width 43 height 9
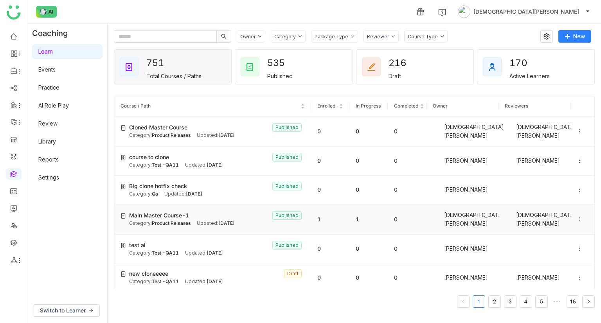
click at [233, 226] on td "Main Master Course-1 Published Category: Product Releases Updated: Sep 25, 2025" at bounding box center [212, 220] width 197 height 30
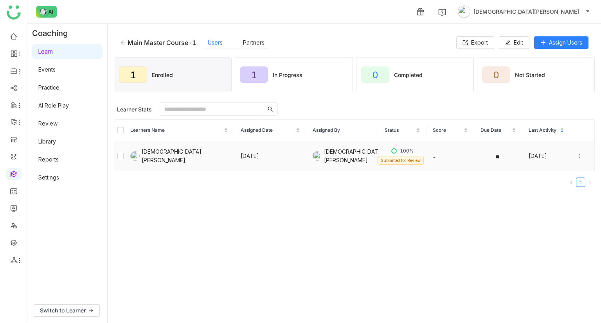
click at [577, 155] on icon at bounding box center [579, 155] width 5 height 5
click at [535, 164] on div "Complete" at bounding box center [531, 163] width 34 height 9
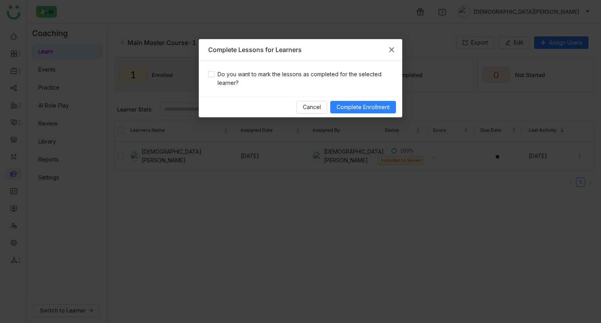
click at [388, 43] on span "Close" at bounding box center [391, 49] width 21 height 21
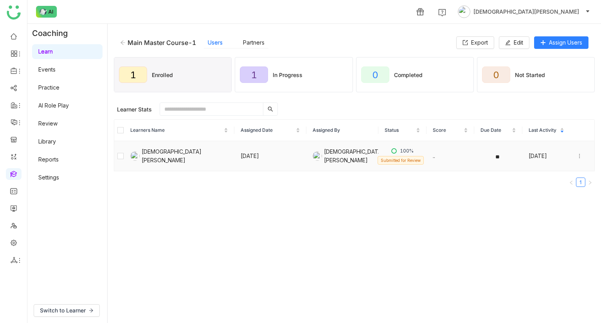
click at [577, 155] on div at bounding box center [582, 156] width 11 height 9
click at [535, 124] on li "Unenroll" at bounding box center [540, 118] width 61 height 15
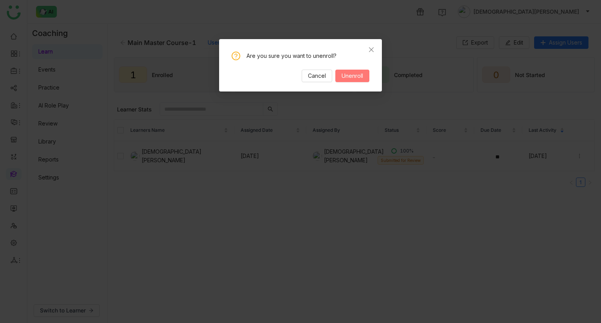
click at [352, 77] on span "Unenroll" at bounding box center [353, 76] width 22 height 9
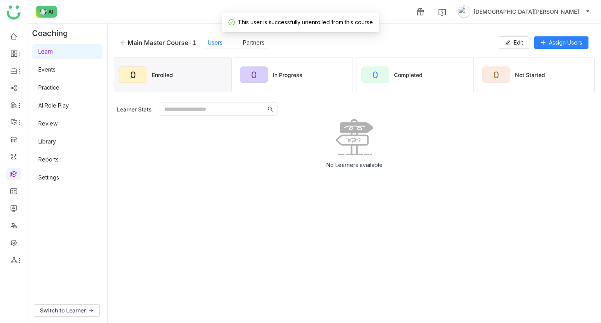
click at [124, 46] on div "Main Master Course-1" at bounding box center [158, 43] width 76 height 8
click at [125, 42] on icon at bounding box center [122, 42] width 5 height 5
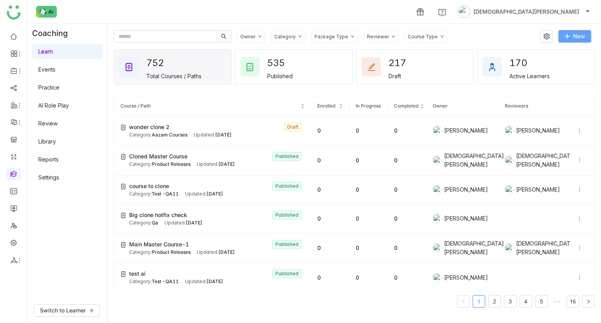
click at [567, 38] on icon at bounding box center [567, 36] width 5 height 5
click at [553, 79] on span "New Path" at bounding box center [547, 82] width 34 height 9
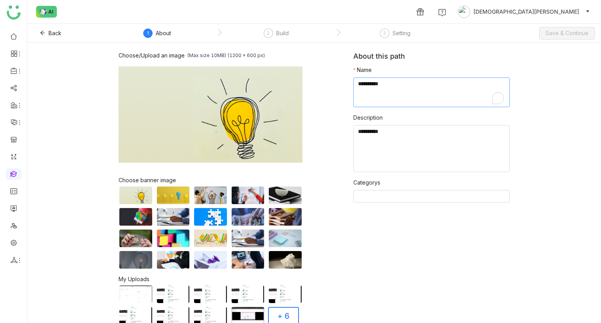
click at [398, 89] on textarea "To enrich screen reader interactions, please activate Accessibility in Grammarl…" at bounding box center [431, 93] width 157 height 30
type textarea "*"
type textarea "**********"
click at [396, 143] on textarea at bounding box center [431, 148] width 157 height 47
paste textarea "**********"
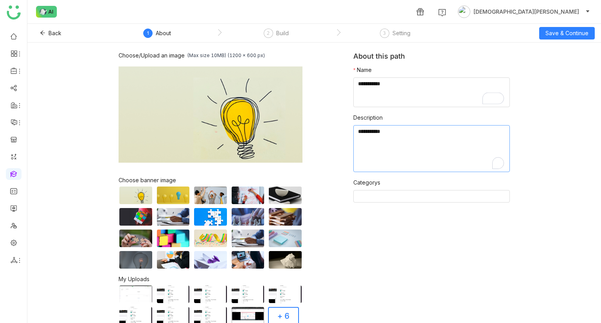
paste textarea "**********"
type textarea "**********"
click at [458, 204] on form "Name Description Categorys" at bounding box center [431, 137] width 157 height 143
click at [587, 34] on span "Save & Continue" at bounding box center [567, 33] width 43 height 9
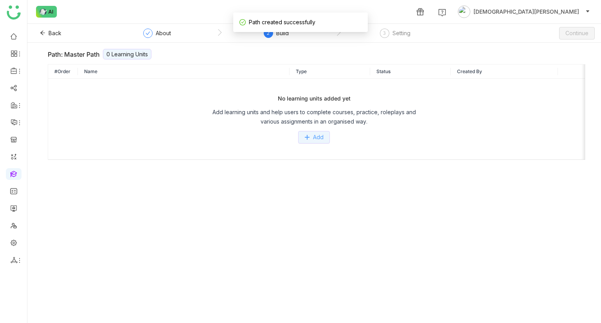
click at [312, 135] on button "Add" at bounding box center [314, 137] width 32 height 13
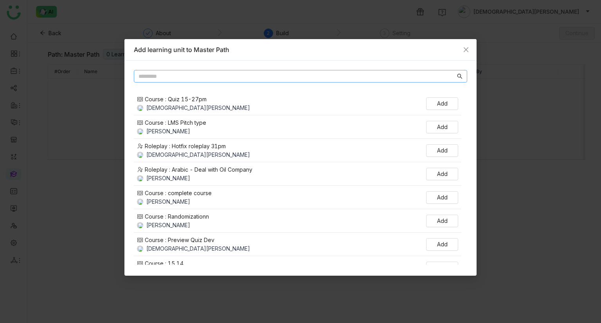
click at [227, 74] on input "text" at bounding box center [297, 76] width 317 height 9
type input "******"
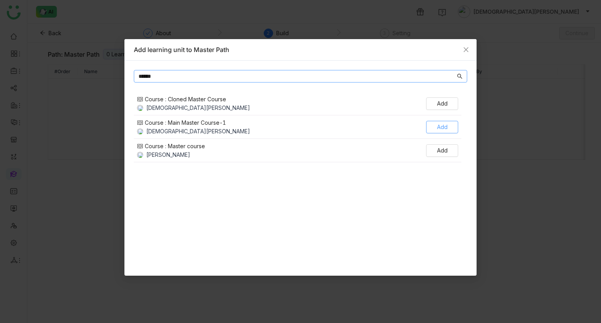
click at [438, 127] on span "Add" at bounding box center [442, 127] width 11 height 9
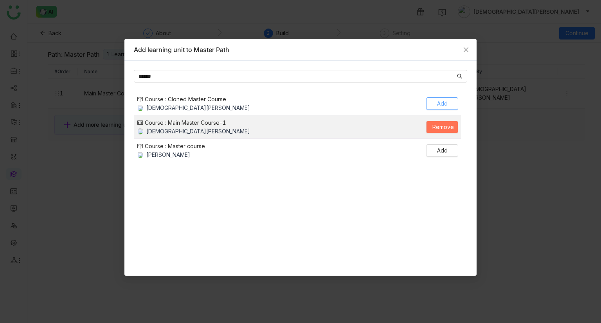
click at [448, 108] on button "Add" at bounding box center [442, 103] width 32 height 13
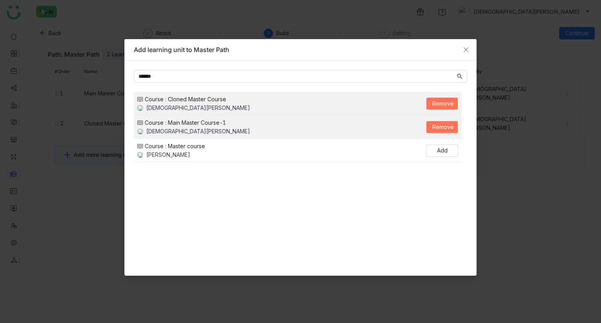
click at [478, 52] on nz-modal-container "Add learning unit to Master Path ****** Course : Cloned Master Course Vishnu Va…" at bounding box center [300, 161] width 601 height 323
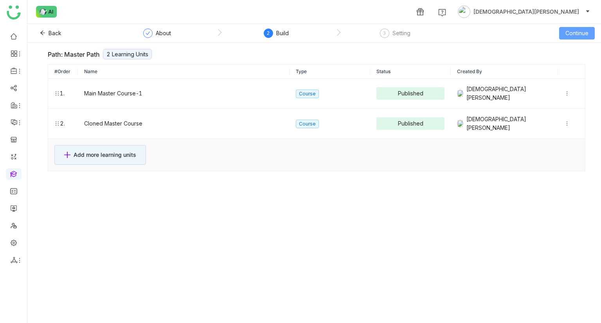
click at [580, 33] on span "Continue" at bounding box center [577, 33] width 23 height 9
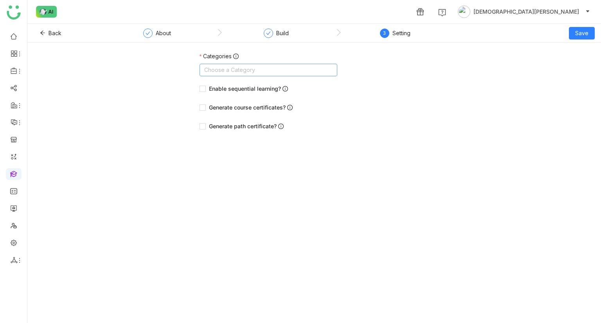
click at [285, 70] on nz-select-top-control "Choose a Category" at bounding box center [269, 70] width 138 height 13
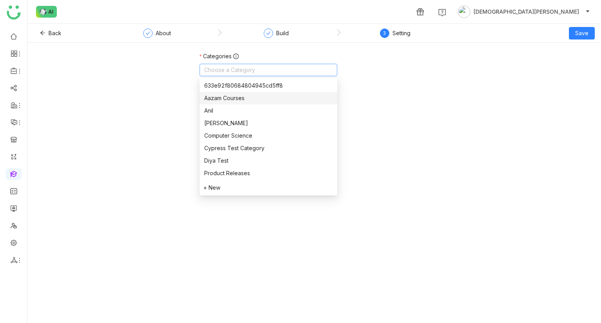
click at [241, 101] on div "Aazam Courses" at bounding box center [268, 98] width 128 height 9
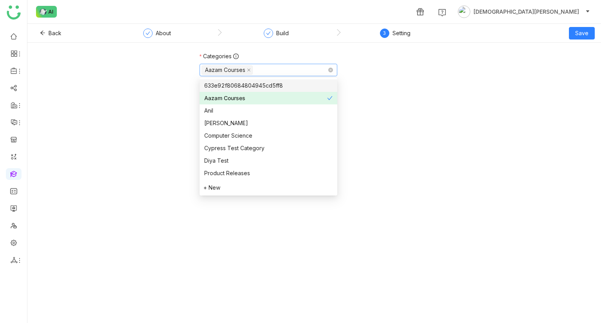
click at [245, 72] on div "Aazam Courses" at bounding box center [225, 70] width 40 height 9
click at [249, 69] on icon at bounding box center [249, 70] width 4 height 4
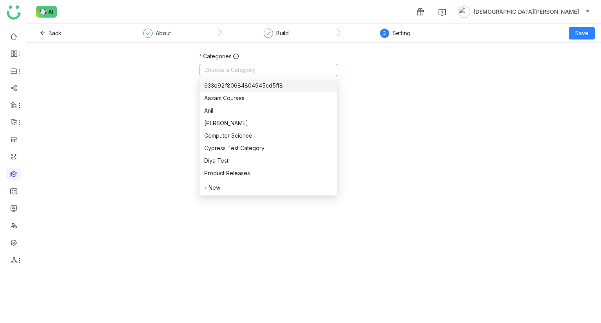
click at [251, 68] on nz-select-top-control "Choose a Category" at bounding box center [269, 70] width 138 height 13
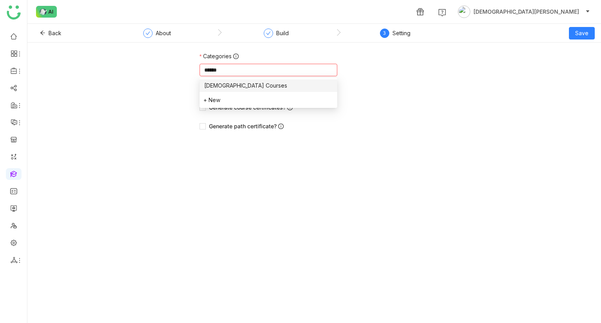
type input "******"
click at [225, 82] on div "Vishnu Courses" at bounding box center [268, 85] width 128 height 9
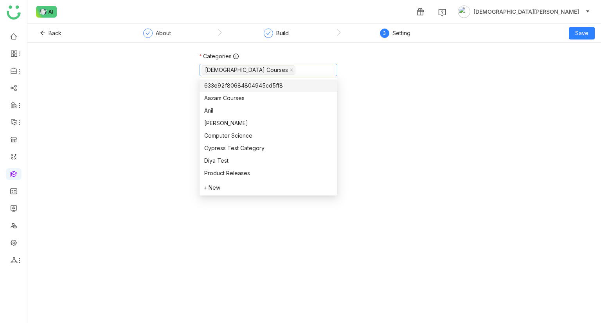
click at [147, 73] on div "Categories Vishnu Courses Enable sequential learning? Generate course certifica…" at bounding box center [314, 95] width 574 height 87
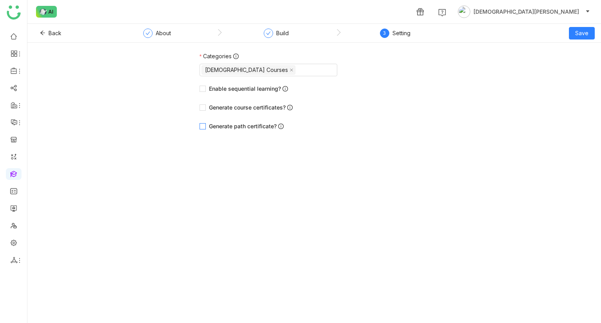
click at [272, 122] on span "Generate path certificate?" at bounding box center [246, 126] width 81 height 9
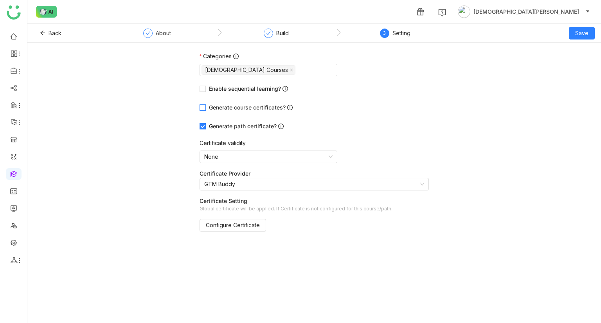
click at [258, 108] on span "Generate course certificates?" at bounding box center [251, 107] width 90 height 9
click at [588, 33] on span "Save" at bounding box center [581, 33] width 13 height 9
click at [573, 33] on button "Save" at bounding box center [582, 33] width 26 height 13
click at [573, 65] on span "Save & Publish" at bounding box center [571, 63] width 38 height 9
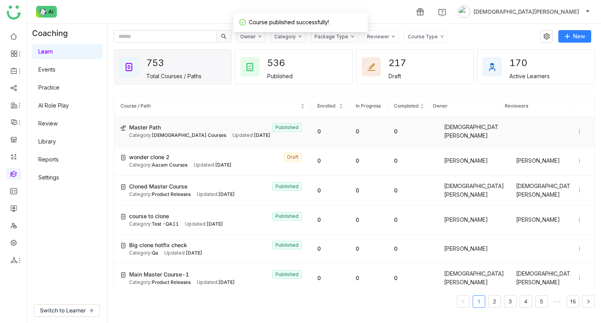
click at [577, 129] on icon at bounding box center [579, 131] width 5 height 5
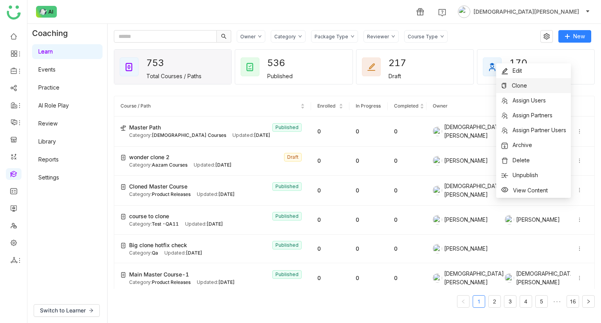
click at [512, 89] on span "Clone" at bounding box center [514, 85] width 26 height 9
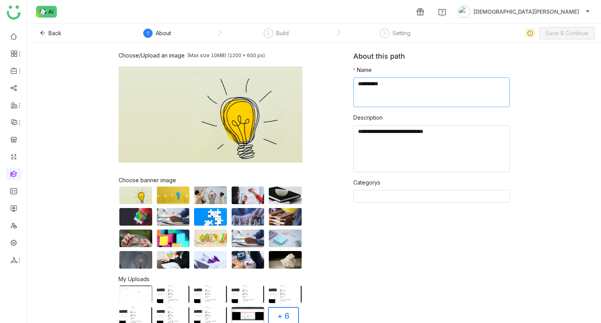
click at [361, 92] on textarea at bounding box center [431, 93] width 157 height 30
type textarea "**********"
click at [564, 28] on button "Save & Continue" at bounding box center [567, 33] width 56 height 13
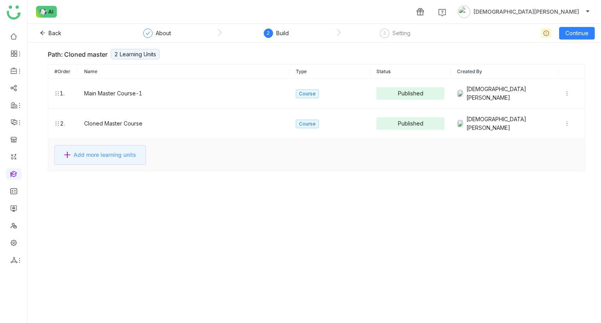
click at [116, 151] on span "Add more learning units" at bounding box center [105, 155] width 63 height 9
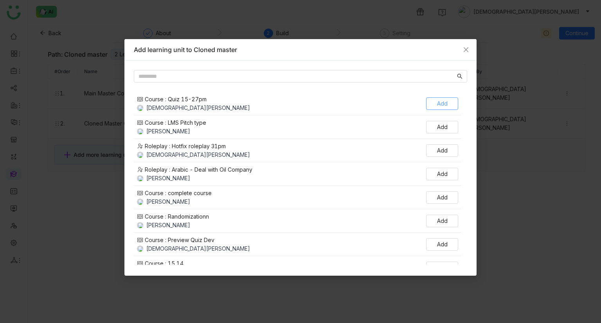
click at [443, 106] on span "Add" at bounding box center [442, 103] width 11 height 9
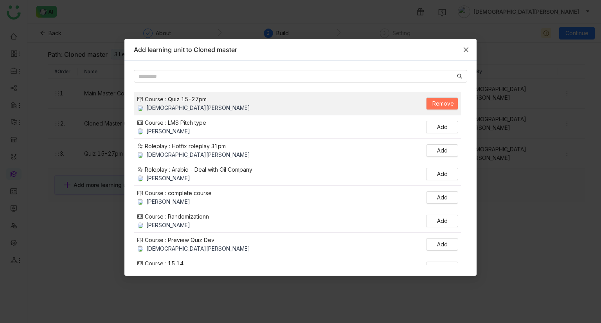
click at [462, 54] on span "Close" at bounding box center [466, 49] width 21 height 21
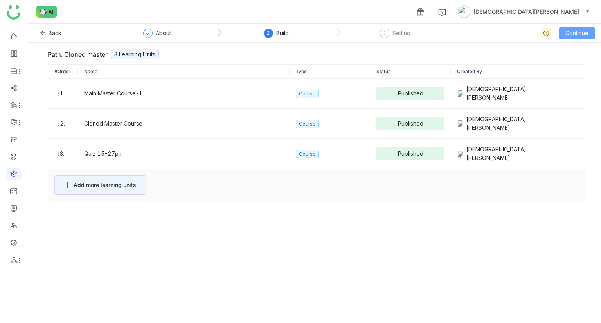
click at [582, 32] on span "Continue" at bounding box center [577, 33] width 23 height 9
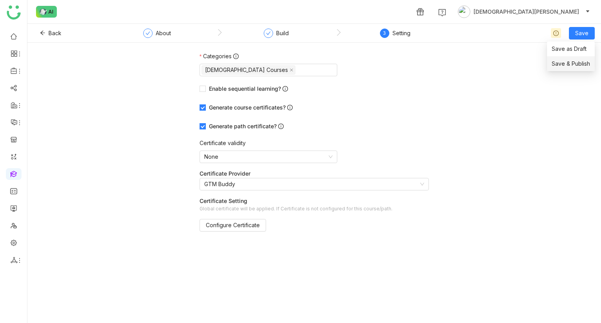
click at [577, 61] on span "Save & Publish" at bounding box center [571, 63] width 38 height 9
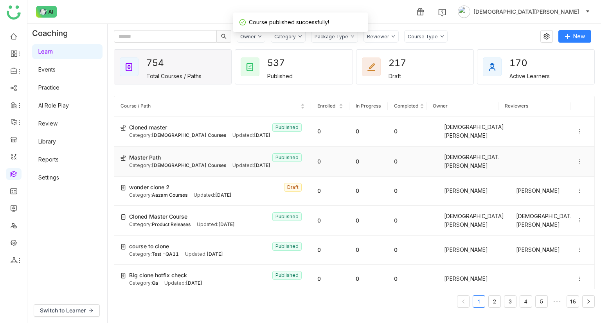
click at [205, 155] on div "Master Path Published" at bounding box center [217, 157] width 176 height 9
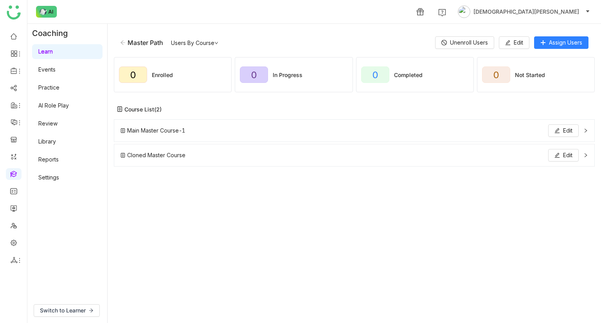
click at [126, 40] on div "Master Path" at bounding box center [141, 43] width 43 height 8
click at [123, 43] on icon at bounding box center [122, 42] width 5 height 5
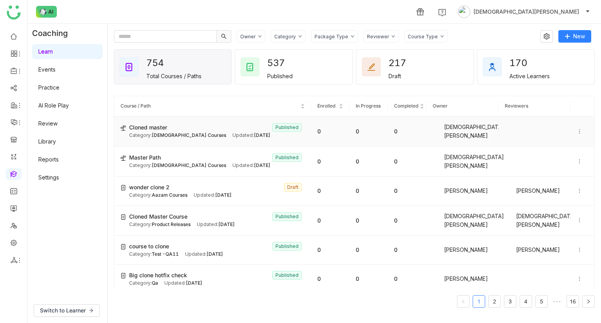
click at [233, 133] on div "Updated: Sep 25, 2025" at bounding box center [252, 135] width 38 height 7
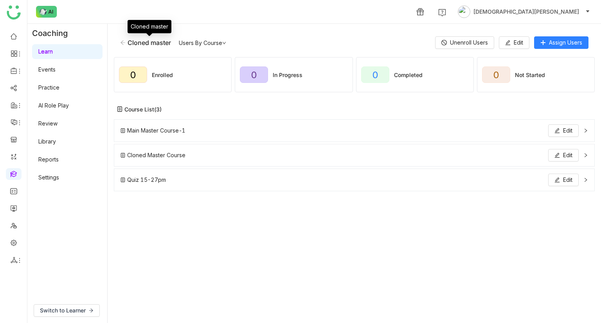
click at [124, 43] on icon at bounding box center [123, 42] width 5 height 4
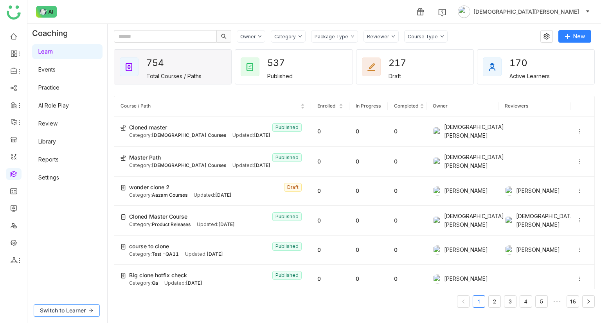
click at [80, 310] on span "Switch to Learner" at bounding box center [63, 310] width 46 height 9
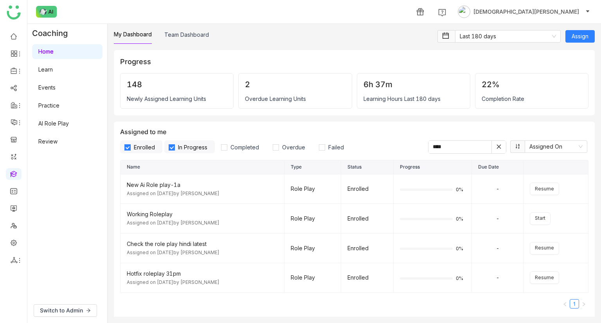
click at [53, 68] on link "Learn" at bounding box center [45, 69] width 14 height 7
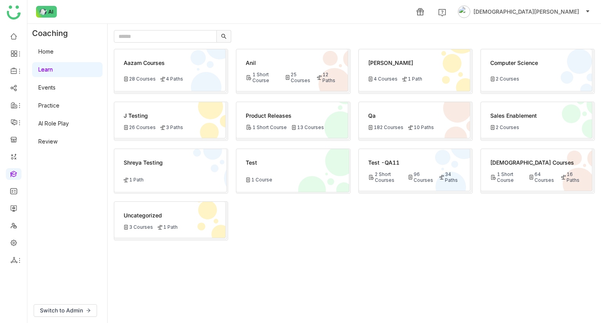
click at [563, 162] on div "Vishnu Courses" at bounding box center [536, 163] width 92 height 8
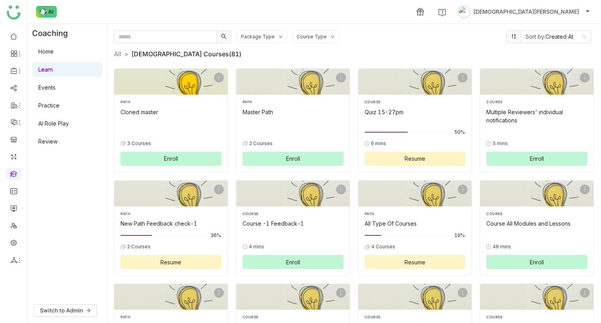
drag, startPoint x: 201, startPoint y: 155, endPoint x: 205, endPoint y: 157, distance: 4.0
click at [201, 155] on button "Enroll" at bounding box center [171, 159] width 101 height 14
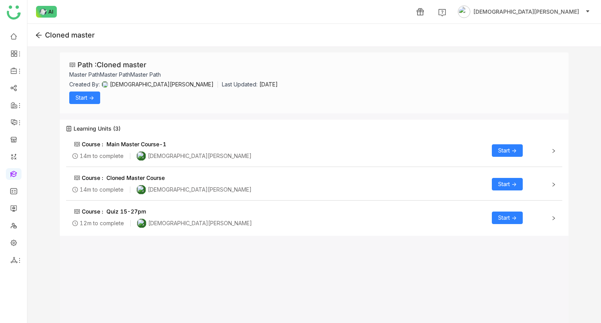
click at [90, 100] on span "Start ->" at bounding box center [85, 98] width 18 height 9
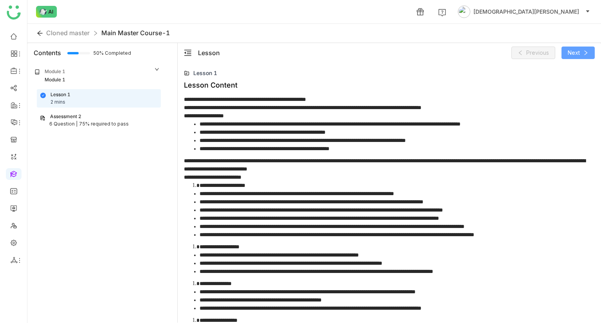
click at [583, 50] on icon at bounding box center [585, 52] width 5 height 5
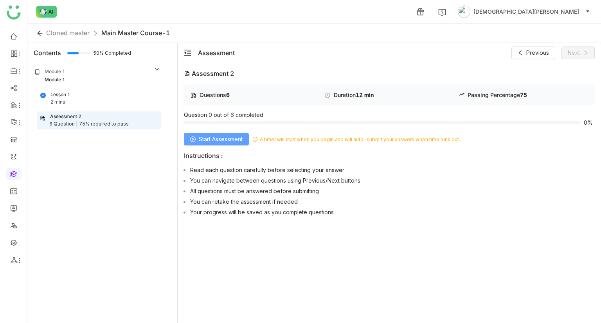
click at [209, 139] on span "Start Assessment" at bounding box center [221, 139] width 44 height 9
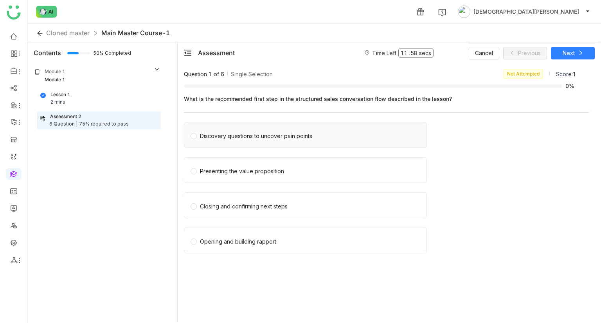
click at [264, 130] on span "Discovery questions to uncover pain points" at bounding box center [256, 135] width 119 height 11
click at [597, 42] on div "Cloned master Main Master Course-1" at bounding box center [314, 33] width 574 height 19
click at [590, 49] on button "Next" at bounding box center [573, 53] width 44 height 13
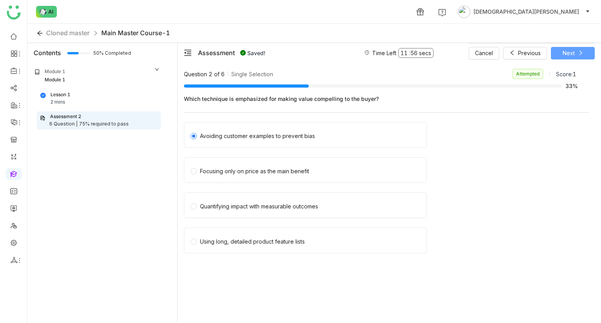
click at [580, 56] on span at bounding box center [580, 53] width 5 height 6
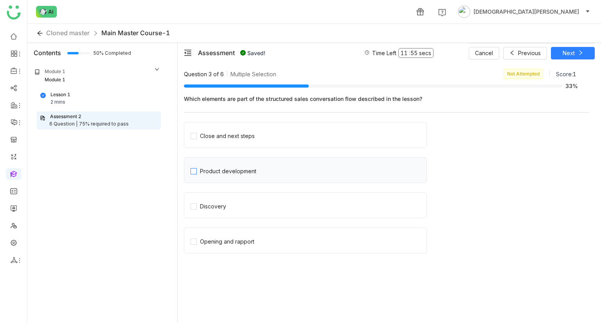
click at [213, 168] on div "Product development" at bounding box center [228, 171] width 56 height 9
drag, startPoint x: 573, startPoint y: 52, endPoint x: 338, endPoint y: 171, distance: 263.3
click at [341, 160] on div "Assessment Saved! Time Left 11 : 54 secs Cancel Previous Next Question 3 of 6 M…" at bounding box center [390, 183] width 424 height 280
click at [563, 50] on span "Next" at bounding box center [569, 53] width 12 height 9
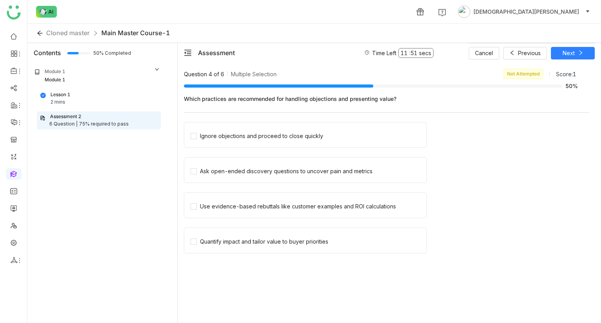
drag, startPoint x: 266, startPoint y: 119, endPoint x: 266, endPoint y: 129, distance: 9.4
click at [266, 120] on div "Which practices are recommended for handling objections and presenting value? I…" at bounding box center [386, 178] width 405 height 174
click at [266, 130] on span "Ignore objections and proceed to close quickly" at bounding box center [262, 135] width 130 height 11
click at [577, 53] on button "Next" at bounding box center [573, 53] width 44 height 13
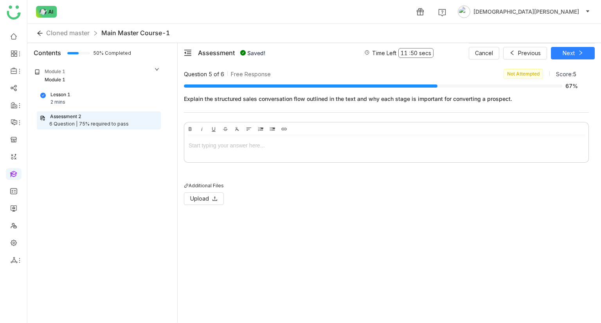
click at [229, 146] on div at bounding box center [387, 145] width 396 height 9
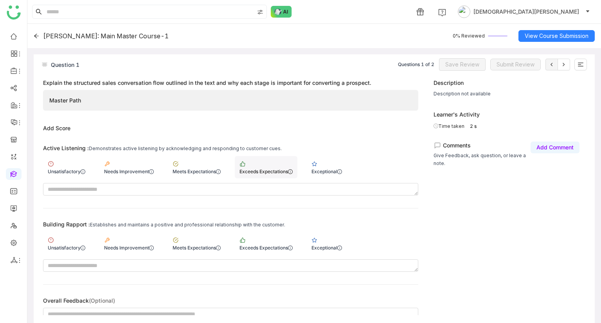
click at [274, 171] on div "Exceeds Expectations" at bounding box center [266, 172] width 53 height 6
click at [290, 237] on div "Exceeds Expectations" at bounding box center [266, 244] width 63 height 22
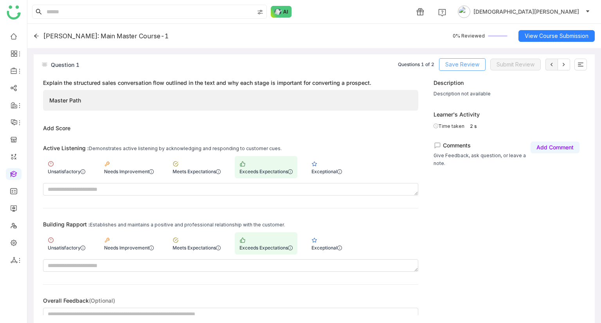
click at [465, 59] on button "Save Review" at bounding box center [462, 64] width 47 height 13
click at [561, 65] on icon at bounding box center [564, 64] width 6 height 6
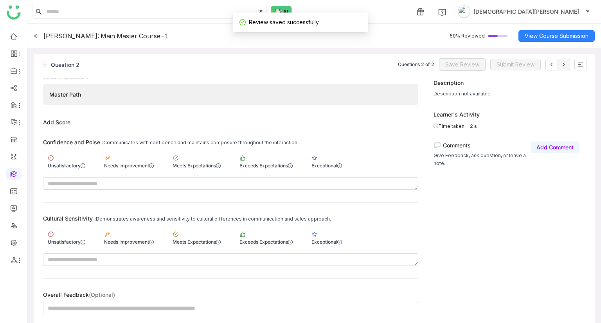
scroll to position [22, 0]
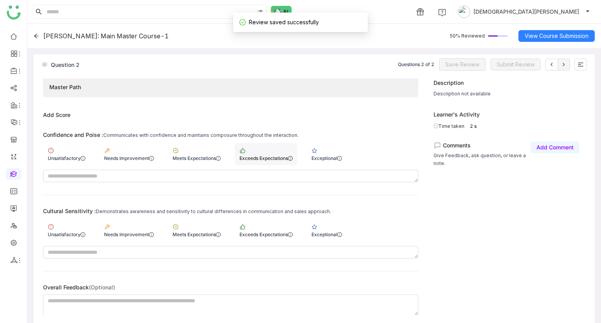
click at [283, 150] on div "Exceeds Expectations" at bounding box center [266, 154] width 63 height 22
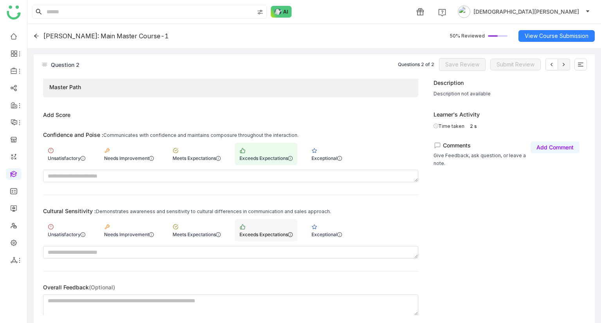
click at [285, 222] on div "Exceeds Expectations" at bounding box center [266, 230] width 63 height 22
click at [470, 63] on span "Save Review" at bounding box center [462, 64] width 34 height 9
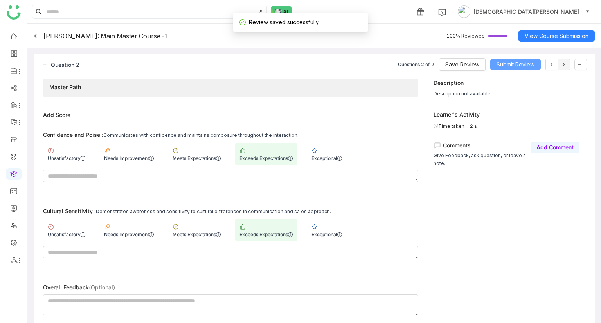
click at [511, 65] on span "Submit Review" at bounding box center [516, 64] width 38 height 9
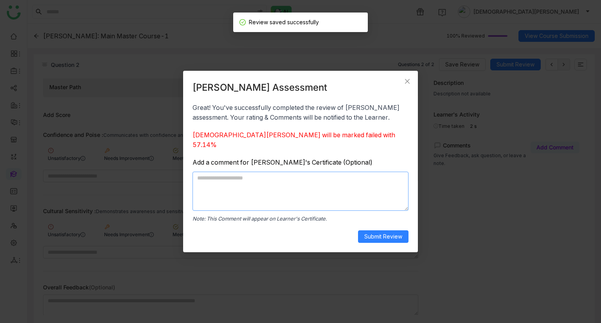
click at [330, 188] on textarea at bounding box center [301, 191] width 216 height 39
type textarea "**"
click at [385, 233] on span "Submit Review" at bounding box center [383, 237] width 38 height 9
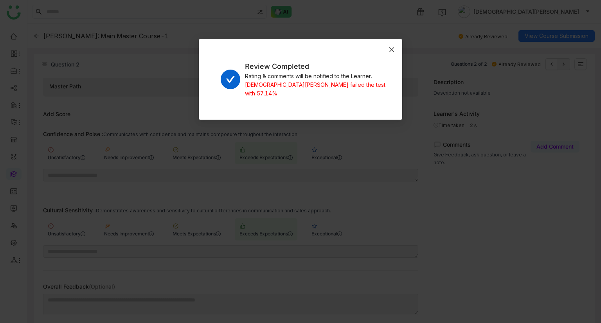
click at [387, 48] on span "Close" at bounding box center [391, 49] width 21 height 21
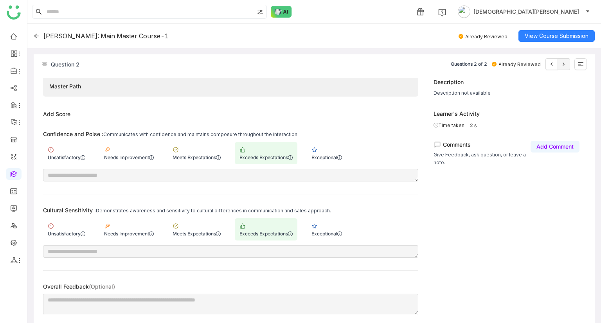
click at [39, 33] on div "Vishnu Vardhan: Main Master Course-1" at bounding box center [101, 36] width 135 height 8
click at [38, 35] on icon at bounding box center [36, 35] width 5 height 5
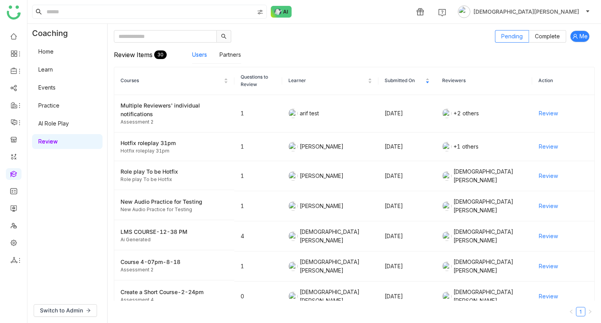
click at [56, 84] on link "Events" at bounding box center [46, 87] width 17 height 7
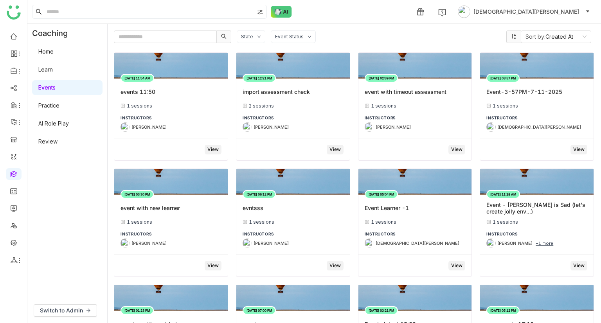
click at [53, 69] on link "Learn" at bounding box center [45, 69] width 14 height 7
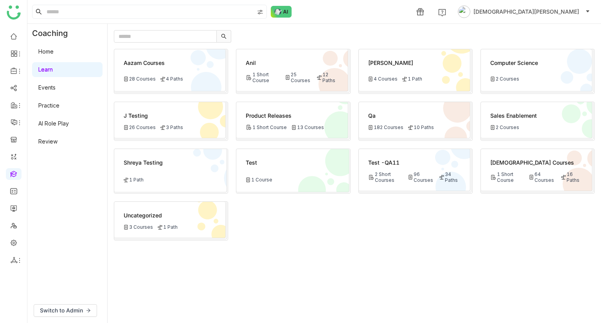
click at [54, 55] on link "Home" at bounding box center [45, 51] width 15 height 7
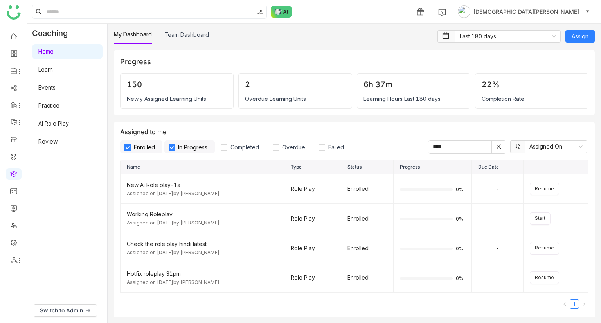
click at [53, 73] on link "Learn" at bounding box center [45, 69] width 14 height 7
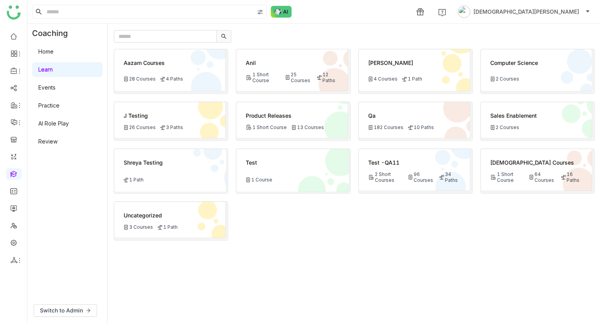
click at [508, 166] on div "Vishnu Courses 1 Short Course 64 Courses 16 Paths" at bounding box center [537, 170] width 112 height 42
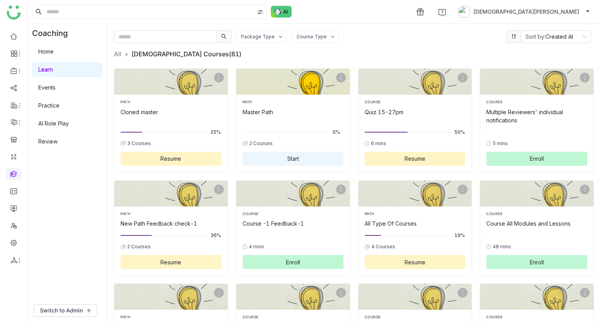
click at [291, 117] on div "PATH Master Path 0% 2 Courses Start" at bounding box center [293, 132] width 101 height 67
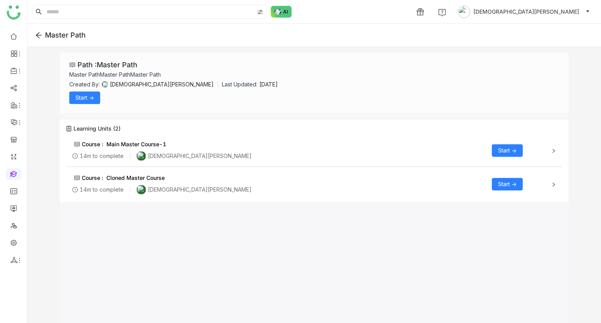
click at [90, 101] on span "Start ->" at bounding box center [85, 98] width 18 height 9
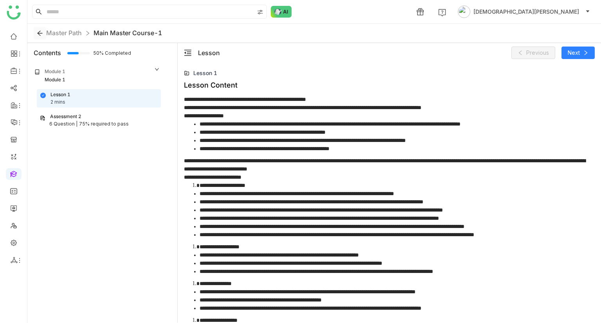
click at [38, 31] on icon at bounding box center [40, 33] width 6 height 6
